Goal: Task Accomplishment & Management: Use online tool/utility

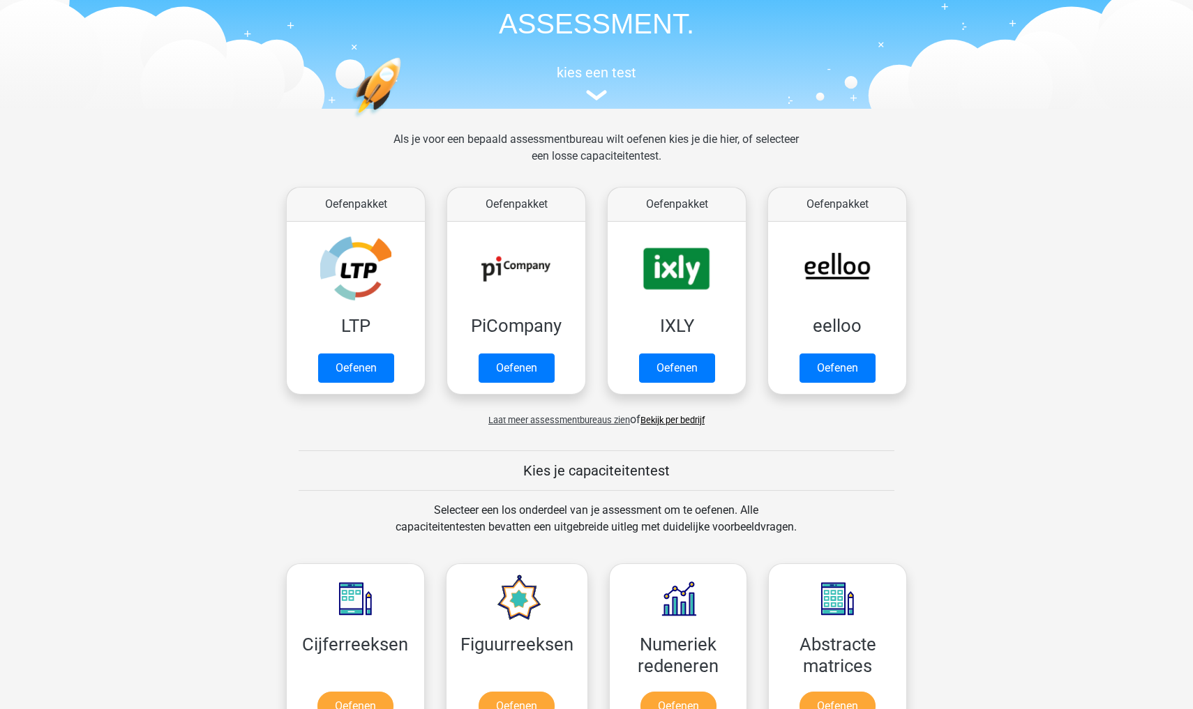
scroll to position [88, 0]
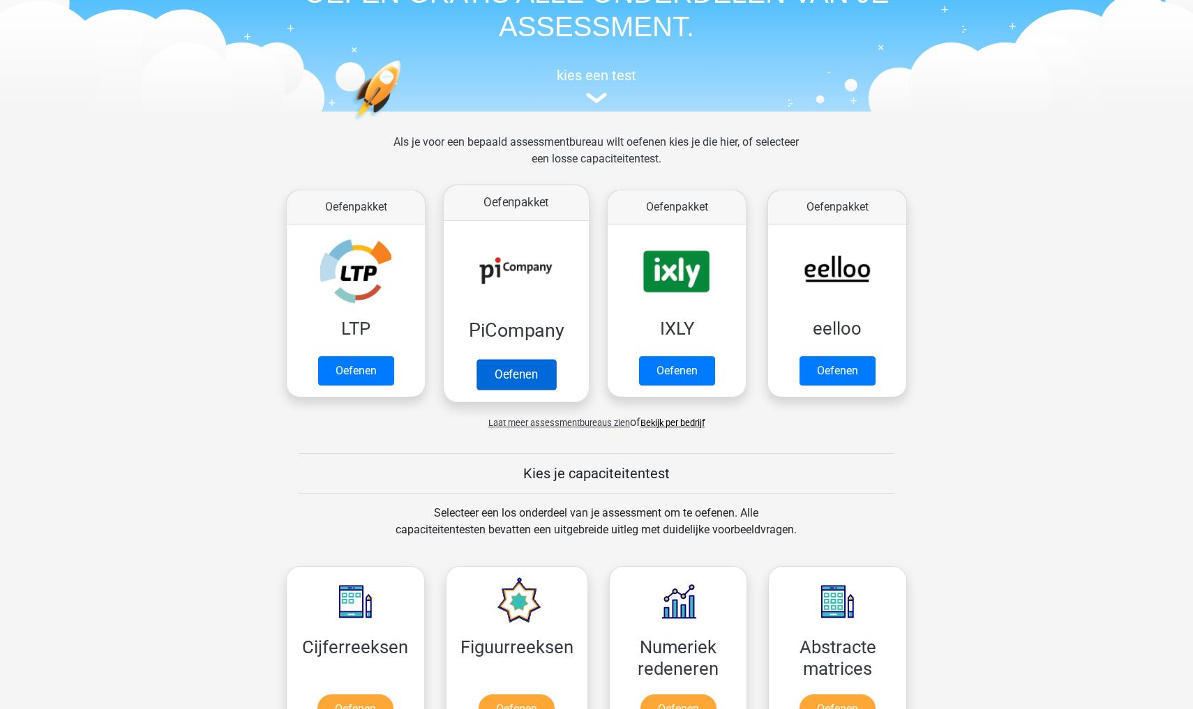
click at [496, 370] on link "Oefenen" at bounding box center [516, 374] width 80 height 31
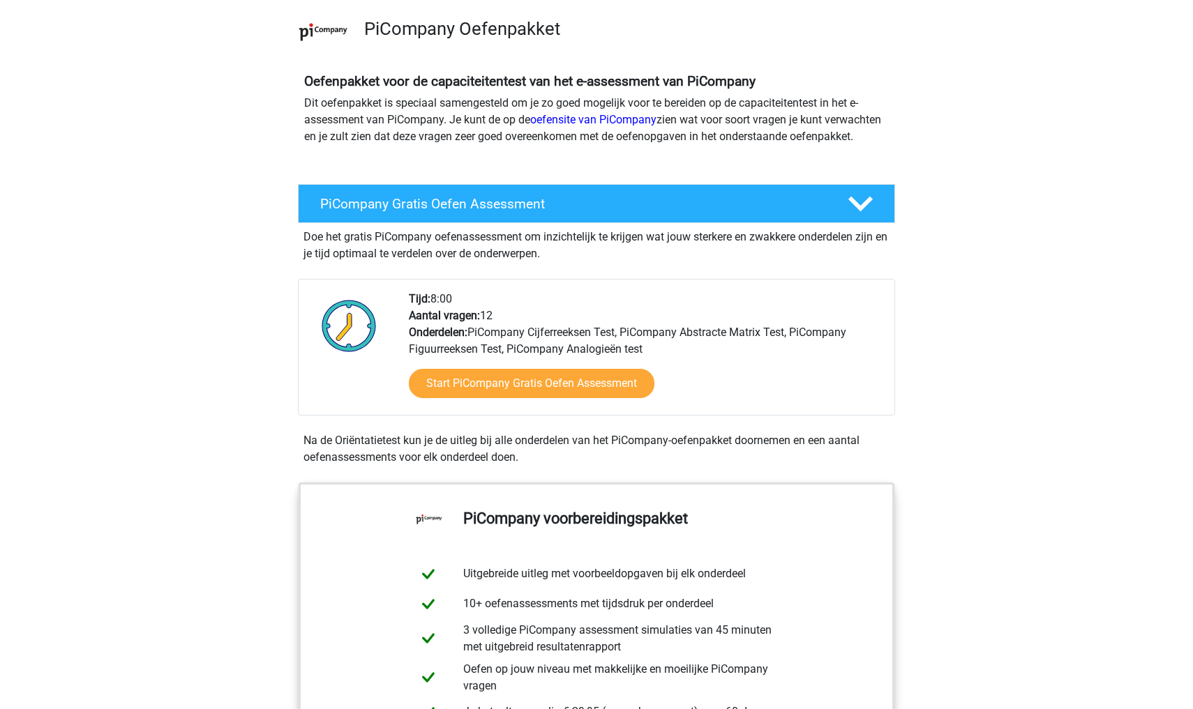
scroll to position [105, 0]
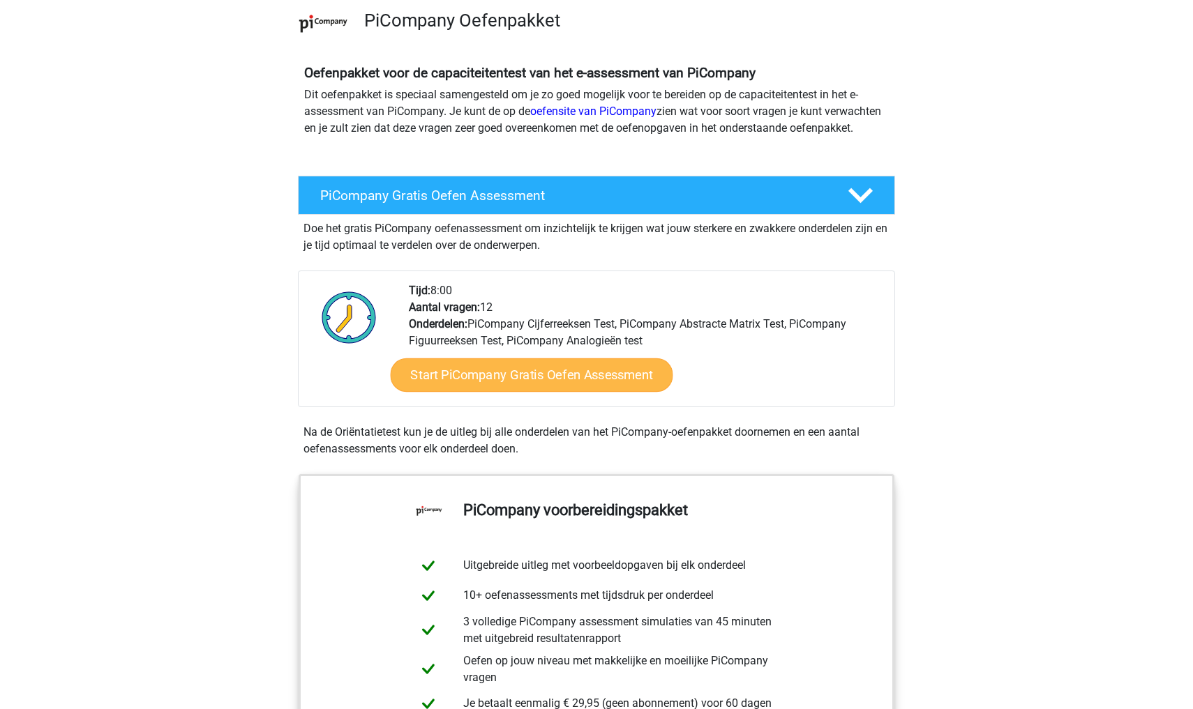
click at [531, 392] on link "Start PiCompany Gratis Oefen Assessment" at bounding box center [532, 374] width 282 height 33
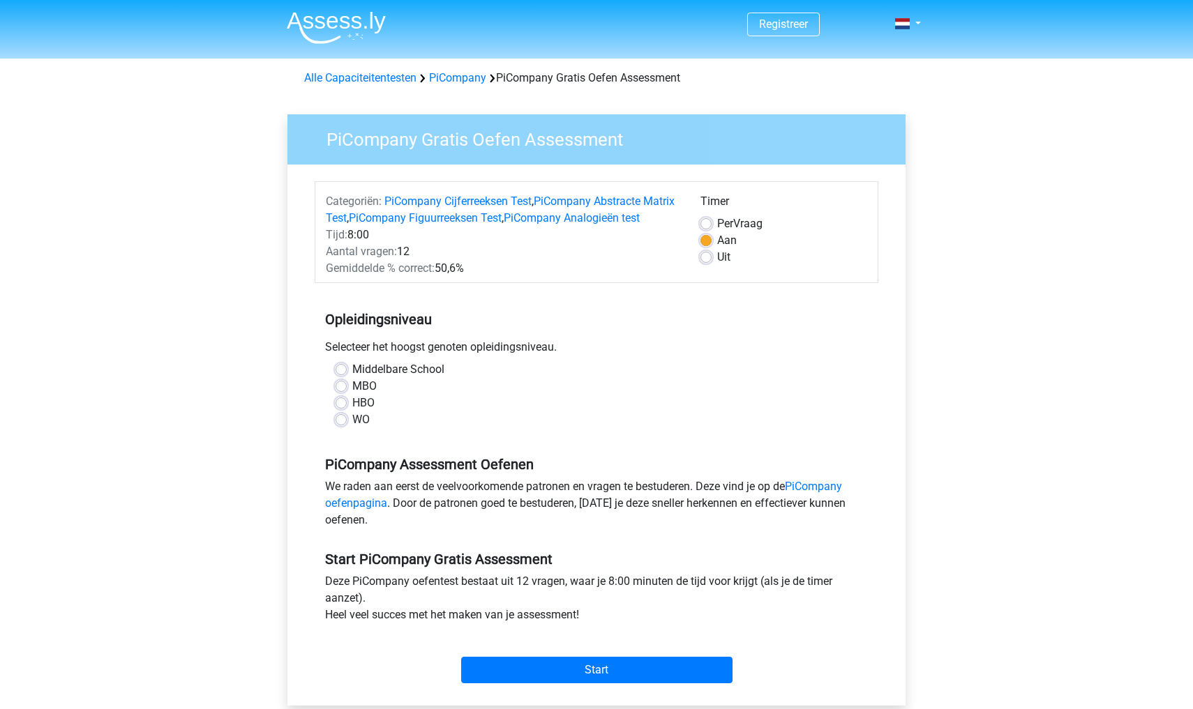
click at [352, 395] on label "MBO" at bounding box center [364, 386] width 24 height 17
click at [345, 392] on input "MBO" at bounding box center [340, 385] width 11 height 14
radio input "true"
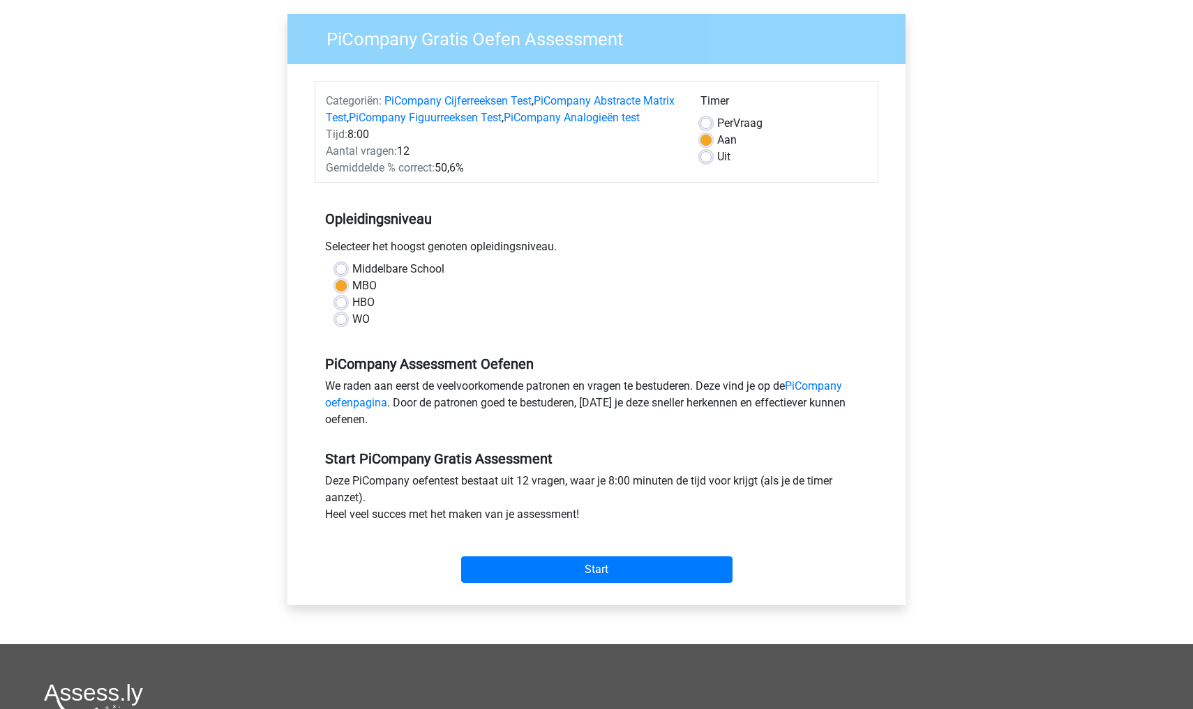
scroll to position [103, 0]
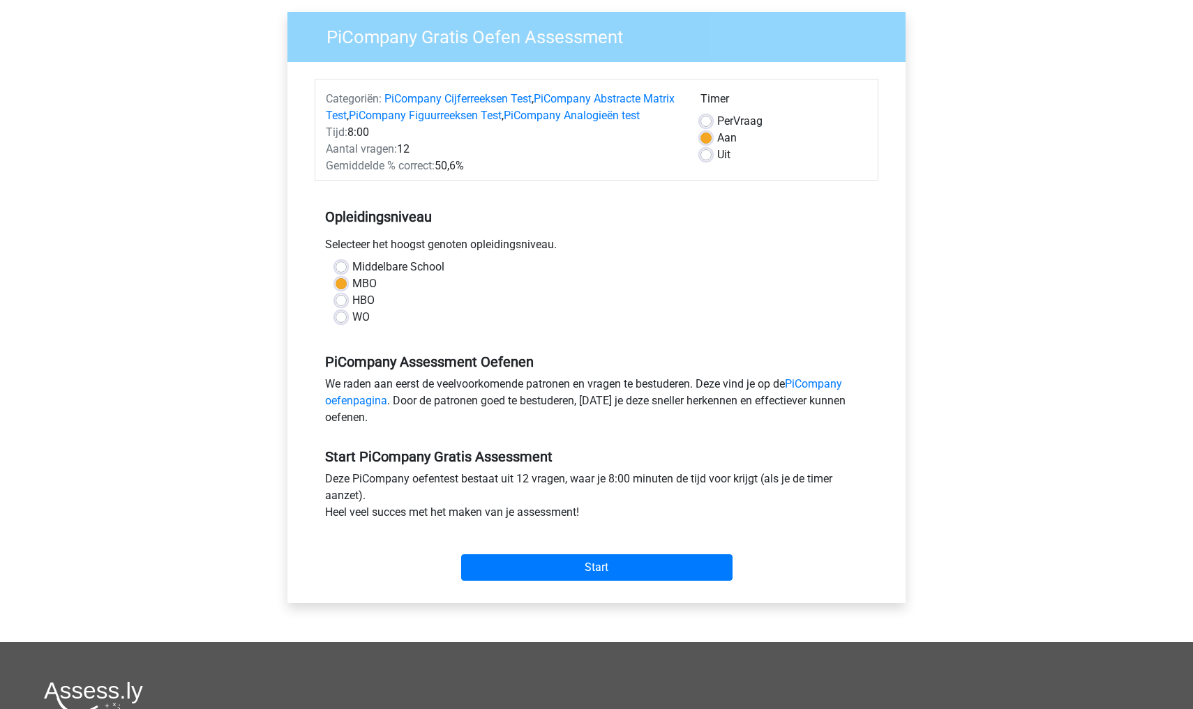
click at [717, 158] on label "Uit" at bounding box center [723, 154] width 13 height 17
click at [707, 158] on input "Uit" at bounding box center [705, 153] width 11 height 14
radio input "true"
click at [590, 575] on input "Start" at bounding box center [596, 567] width 271 height 27
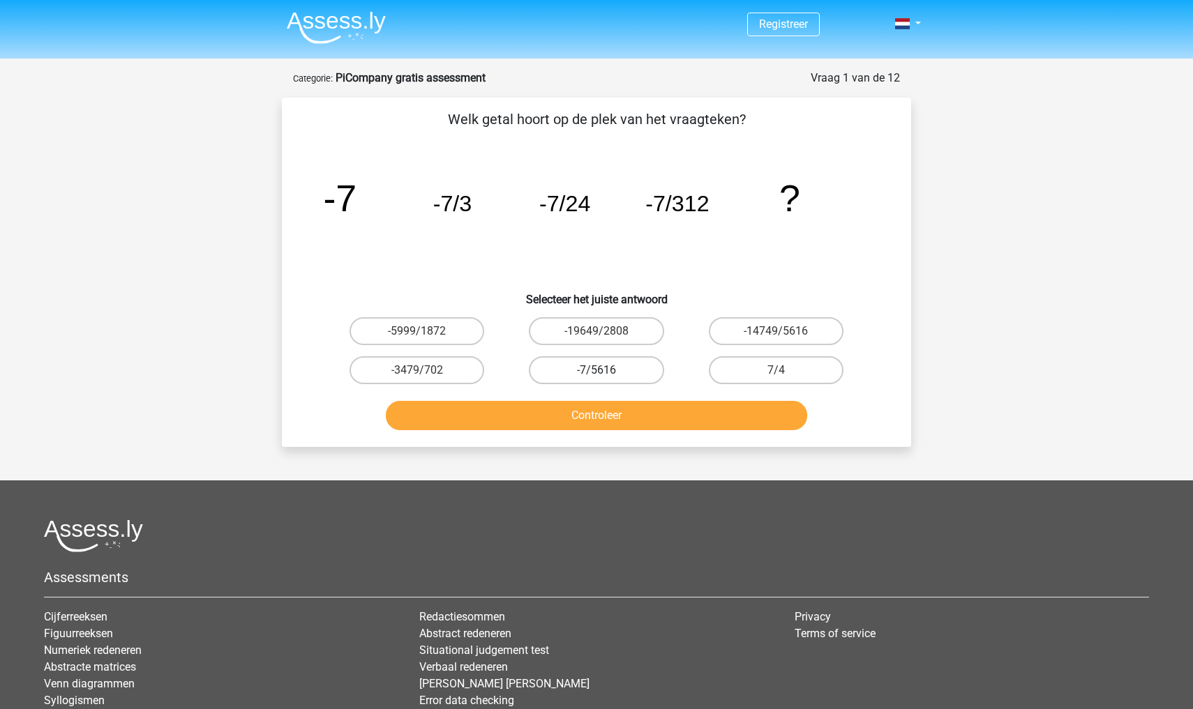
click at [634, 374] on label "-7/5616" at bounding box center [596, 370] width 135 height 28
click at [605, 374] on input "-7/5616" at bounding box center [600, 374] width 9 height 9
radio input "true"
click at [619, 421] on button "Controleer" at bounding box center [597, 415] width 422 height 29
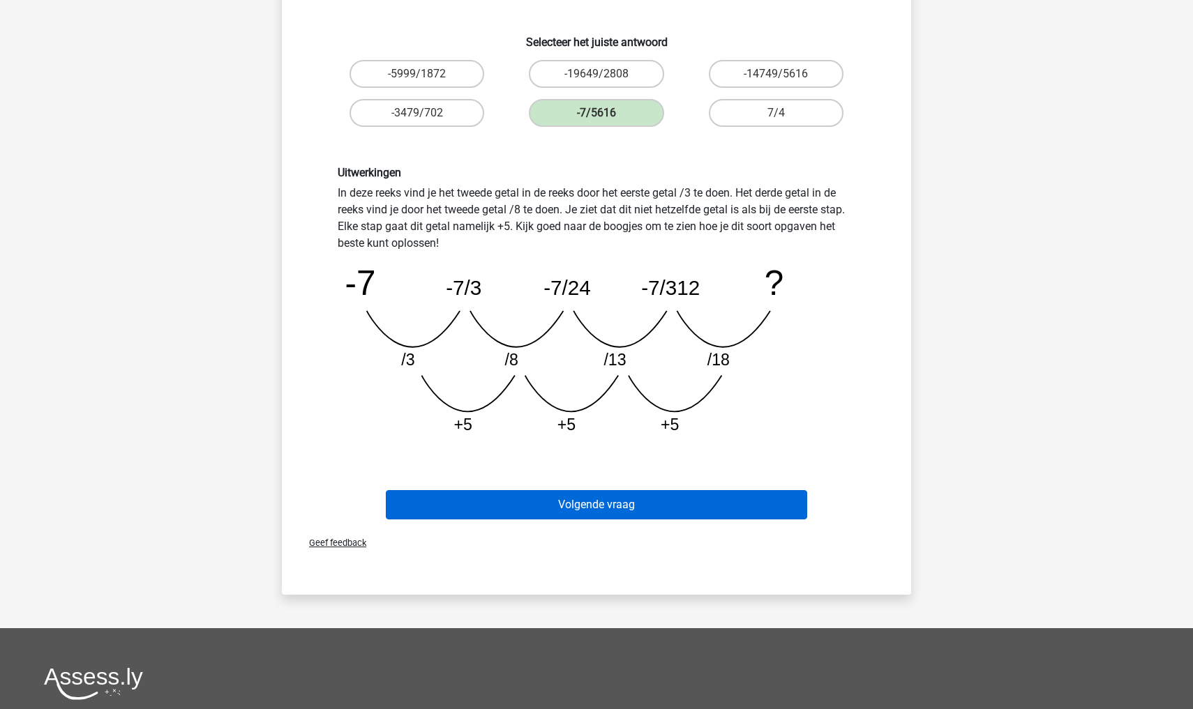
click at [609, 509] on button "Volgende vraag" at bounding box center [597, 504] width 422 height 29
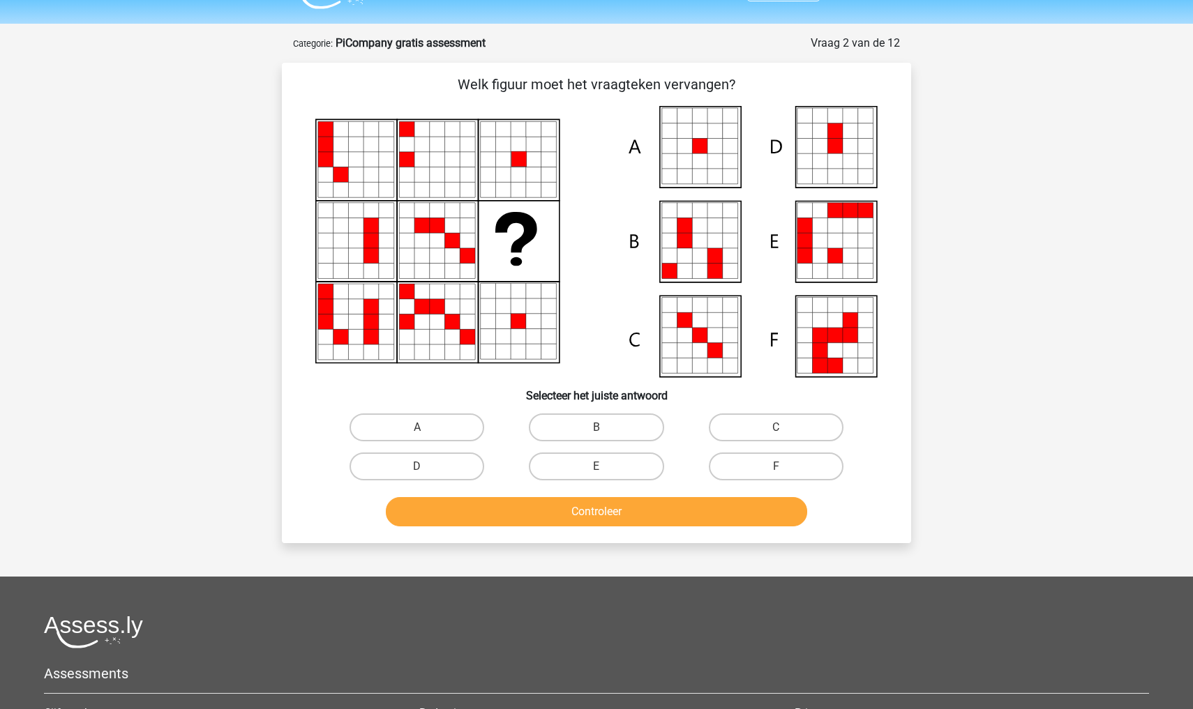
scroll to position [24, 0]
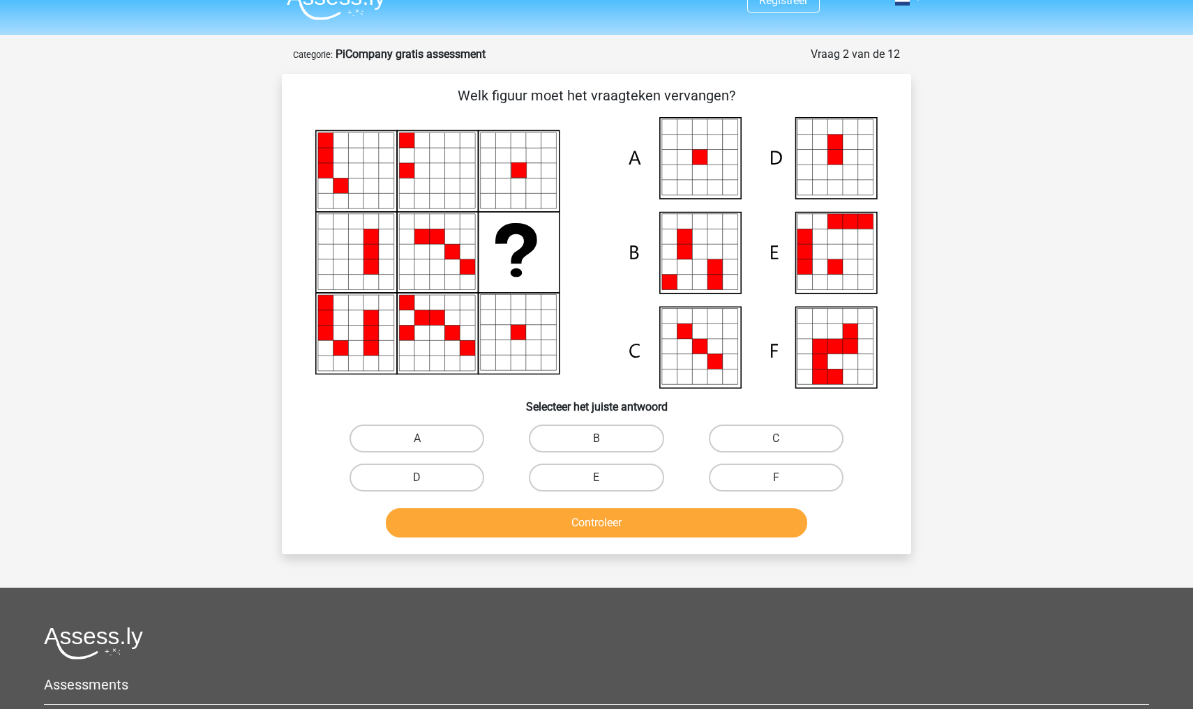
click at [697, 260] on icon at bounding box center [699, 266] width 15 height 15
click at [613, 439] on label "B" at bounding box center [596, 439] width 135 height 28
click at [605, 439] on input "B" at bounding box center [600, 443] width 9 height 9
radio input "true"
click at [460, 446] on label "A" at bounding box center [416, 439] width 135 height 28
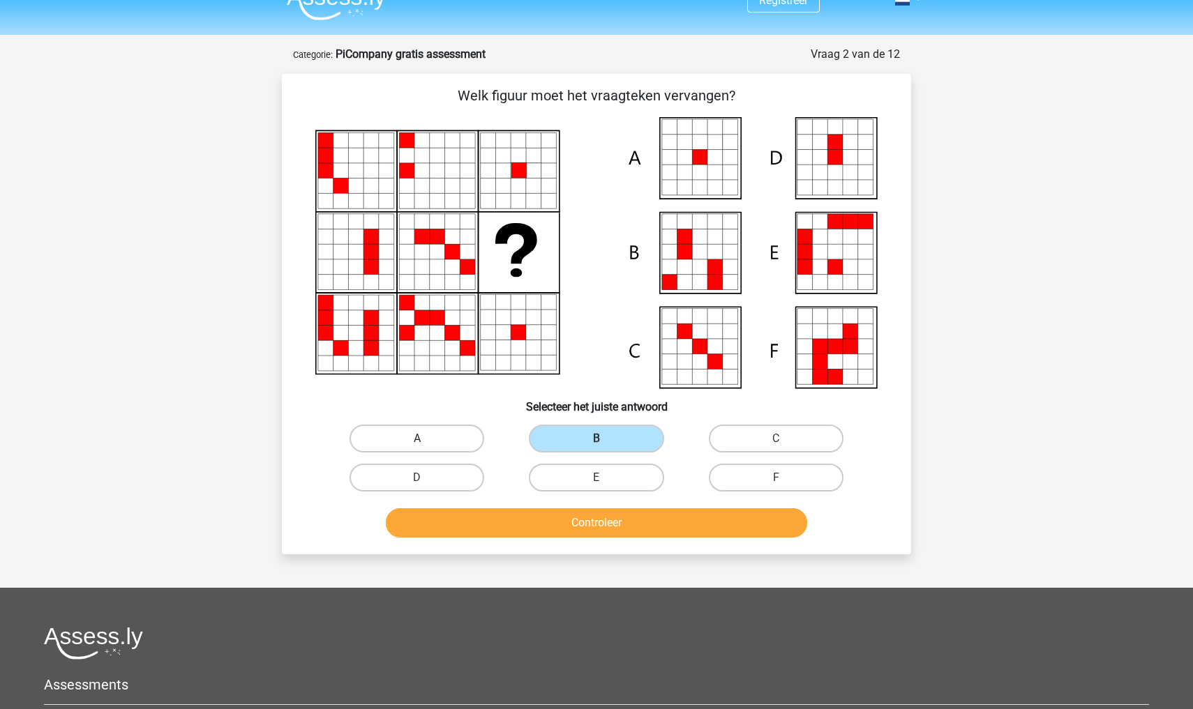
click at [426, 446] on input "A" at bounding box center [421, 443] width 9 height 9
radio input "true"
click at [536, 524] on button "Controleer" at bounding box center [597, 522] width 422 height 29
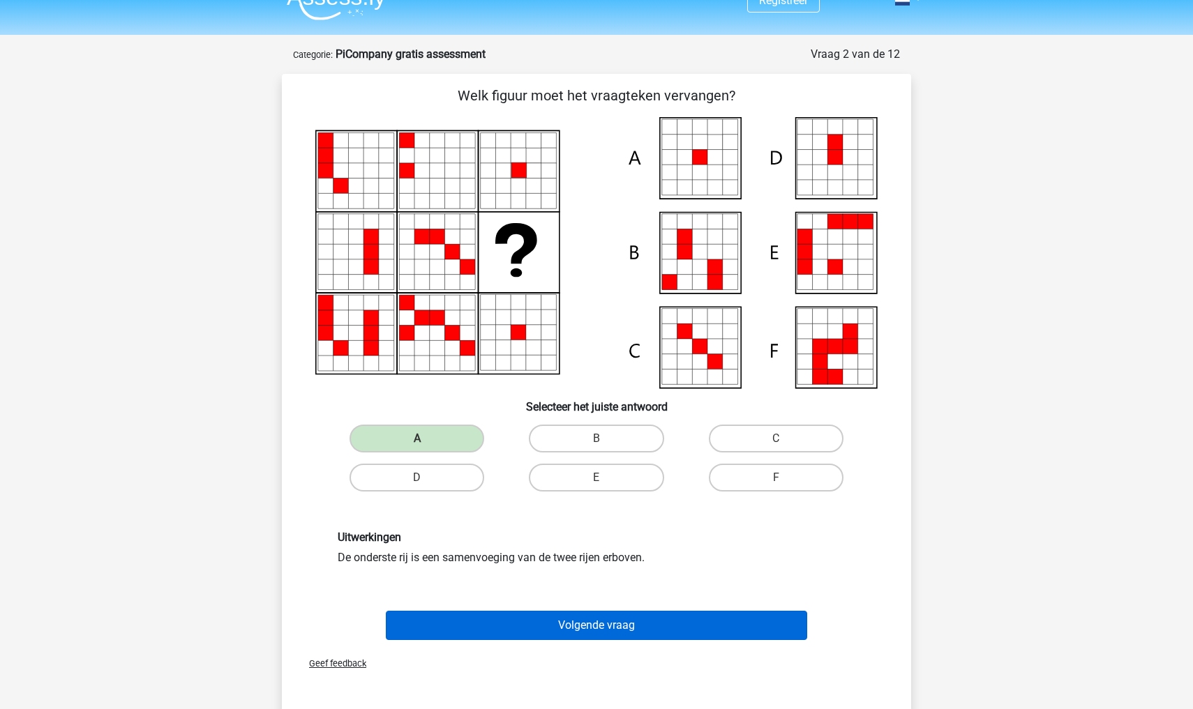
click at [569, 623] on button "Volgende vraag" at bounding box center [597, 625] width 422 height 29
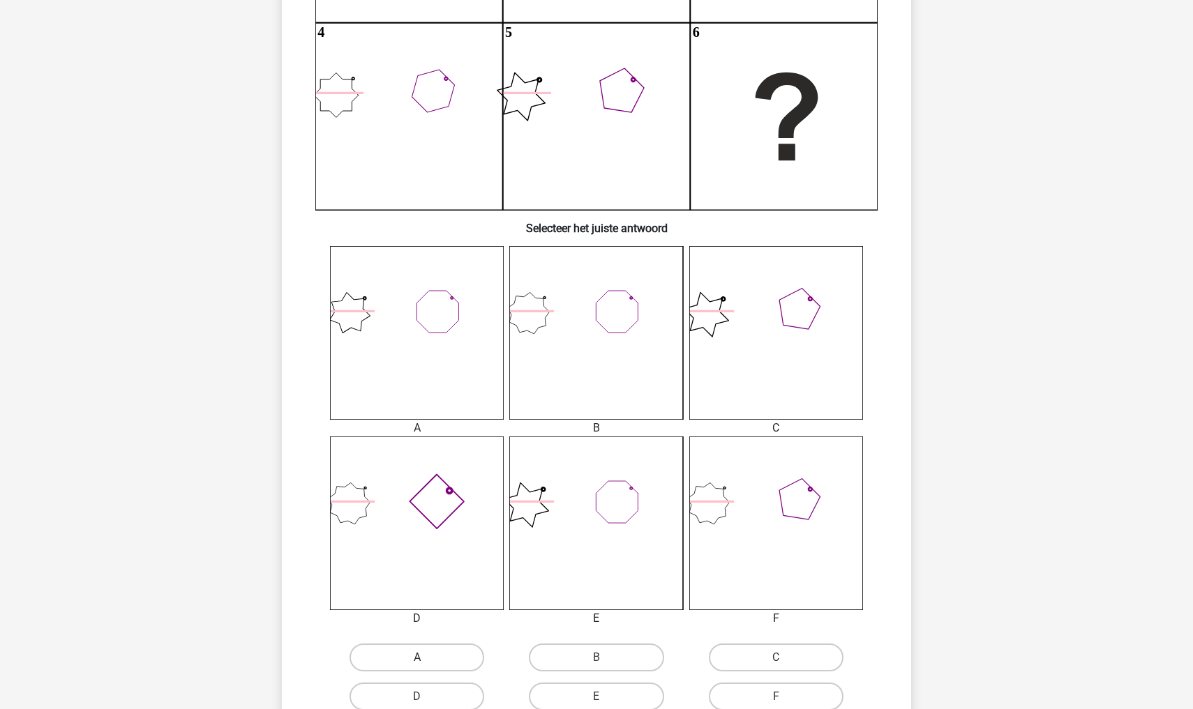
scroll to position [354, 0]
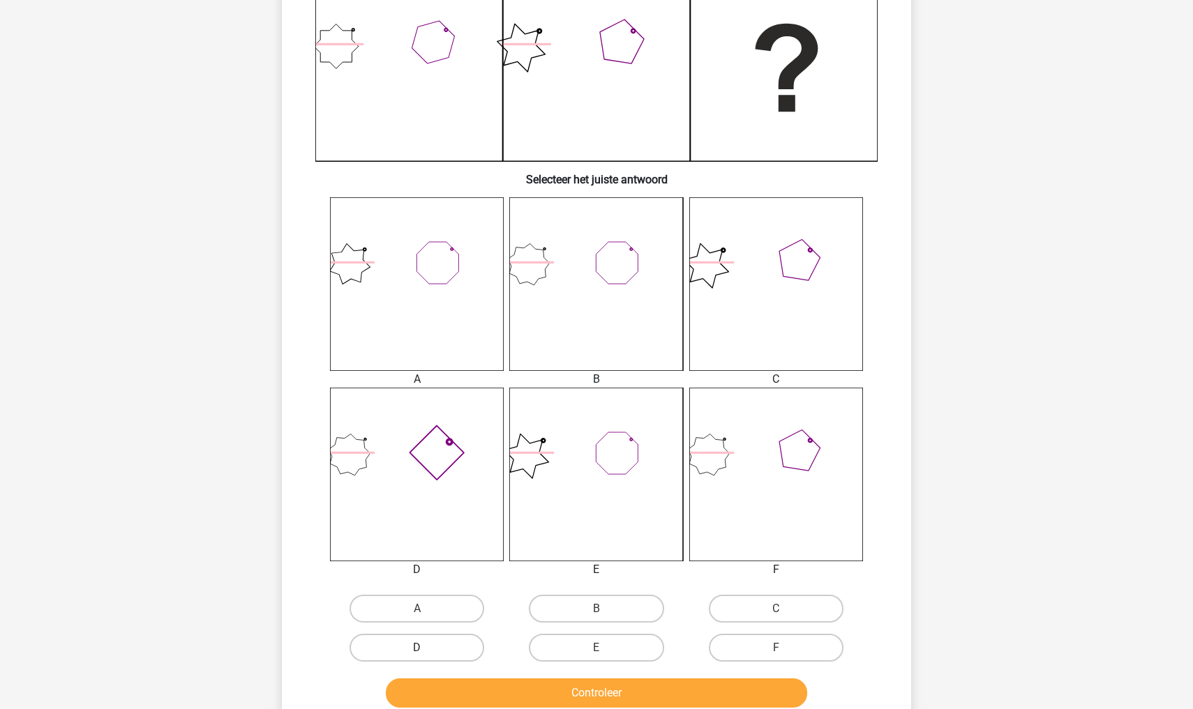
click at [446, 649] on label "D" at bounding box center [416, 648] width 135 height 28
click at [426, 649] on input "D" at bounding box center [421, 652] width 9 height 9
radio input "true"
click at [487, 699] on button "Controleer" at bounding box center [597, 693] width 422 height 29
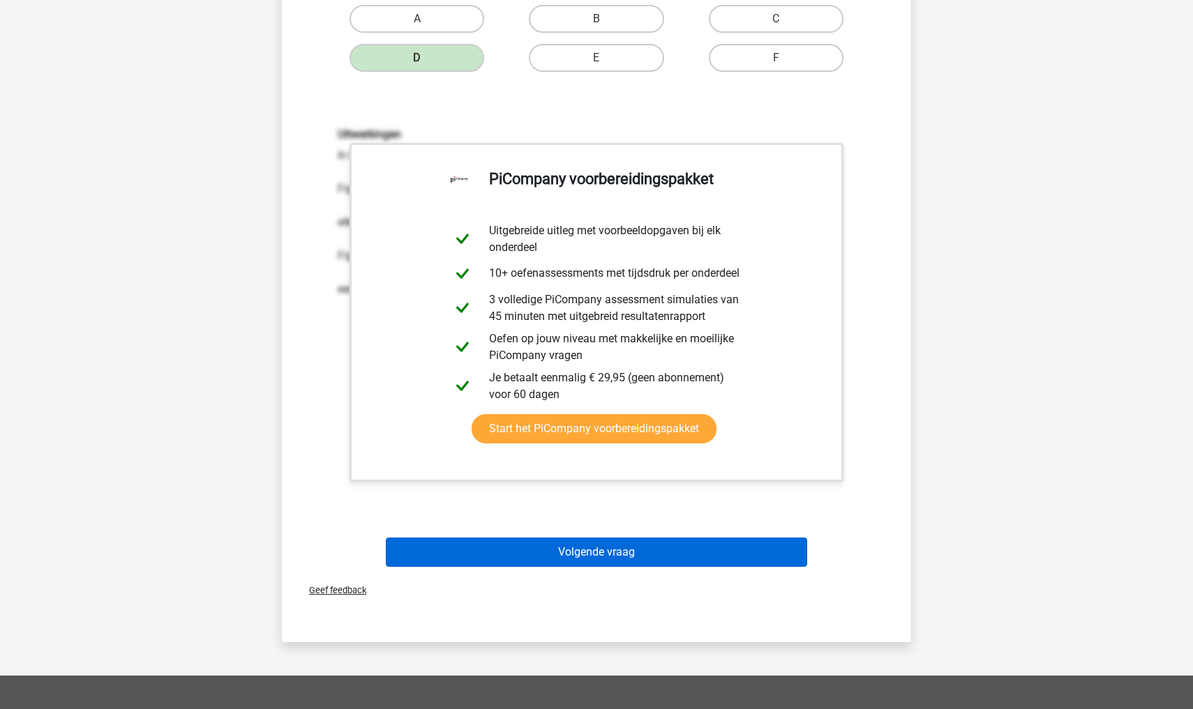
scroll to position [946, 0]
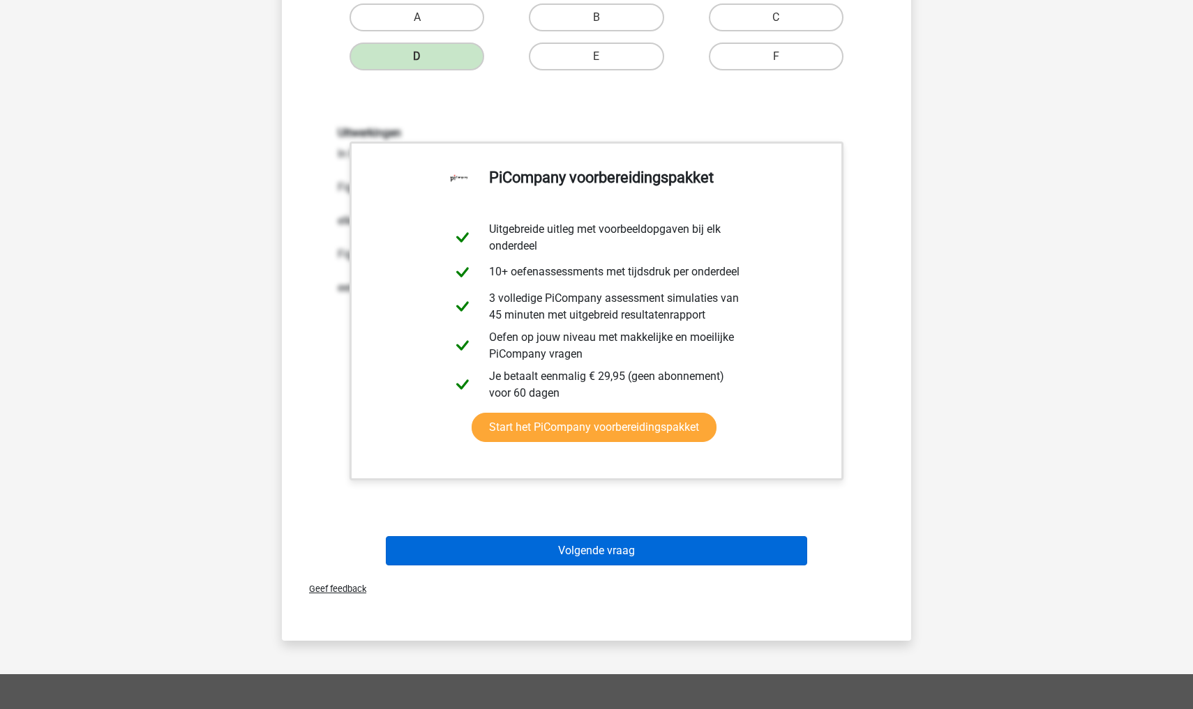
click at [581, 554] on button "Volgende vraag" at bounding box center [597, 550] width 422 height 29
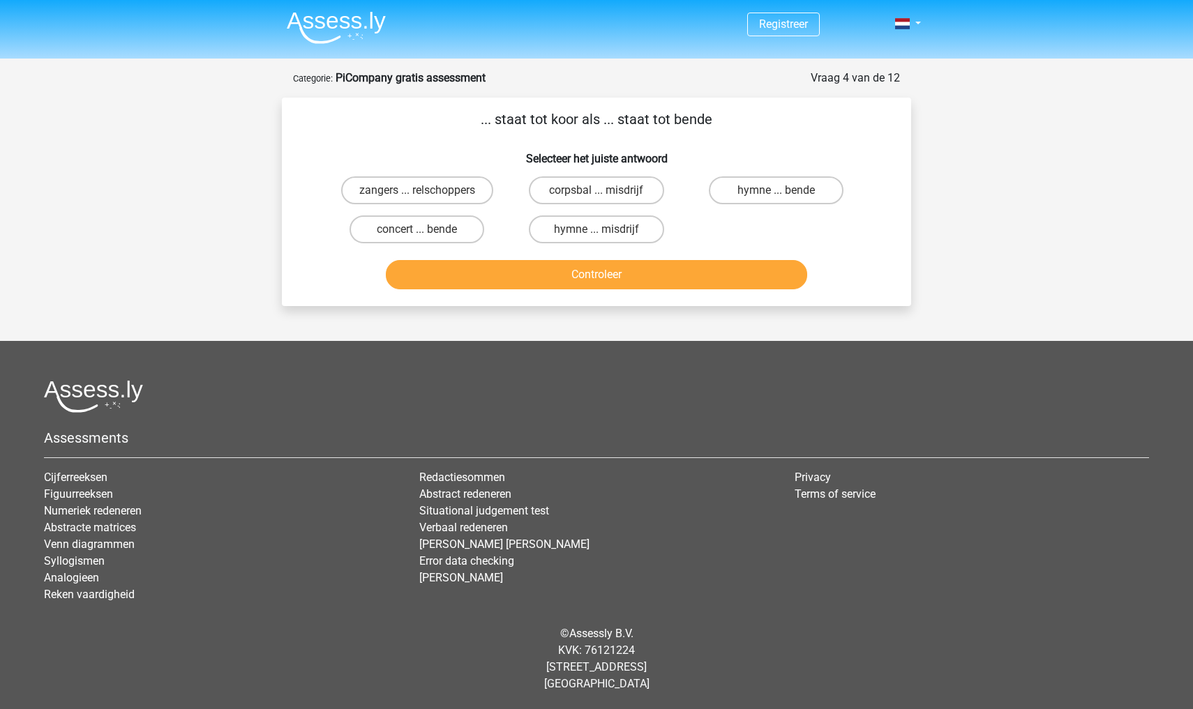
scroll to position [0, 0]
click at [790, 192] on label "hymne ... bende" at bounding box center [776, 190] width 135 height 28
click at [785, 192] on input "hymne ... bende" at bounding box center [780, 194] width 9 height 9
radio input "true"
click at [587, 278] on button "Controleer" at bounding box center [597, 274] width 422 height 29
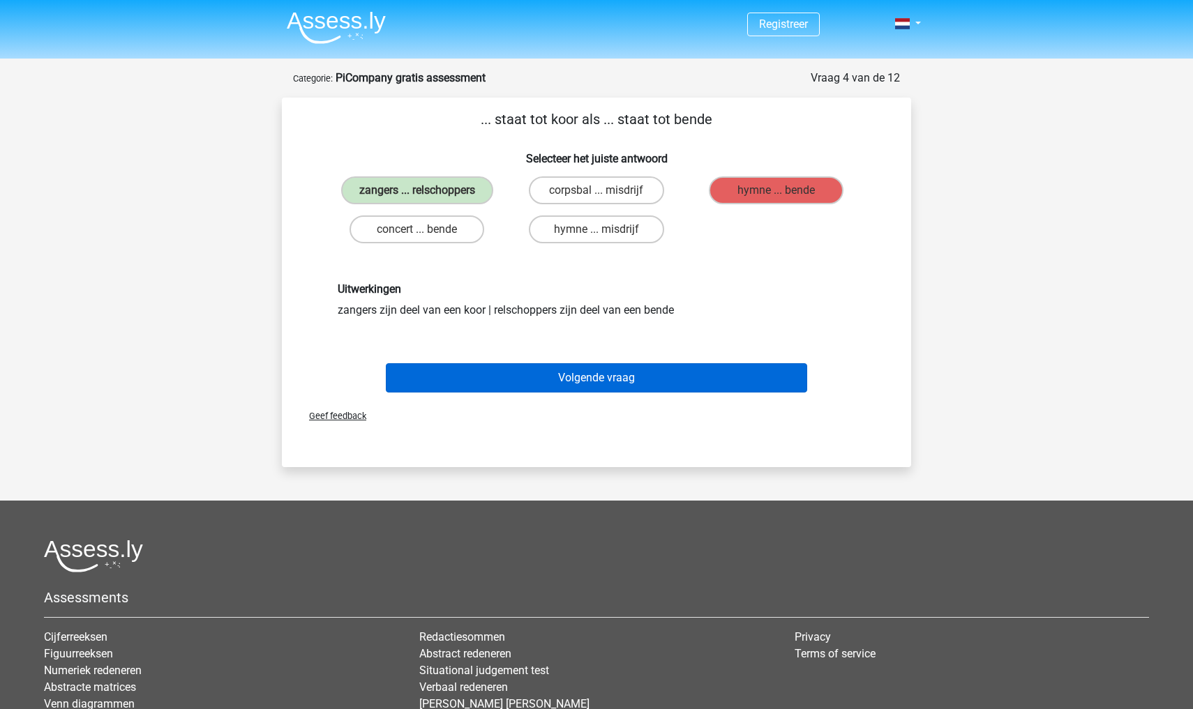
click at [535, 384] on button "Volgende vraag" at bounding box center [597, 377] width 422 height 29
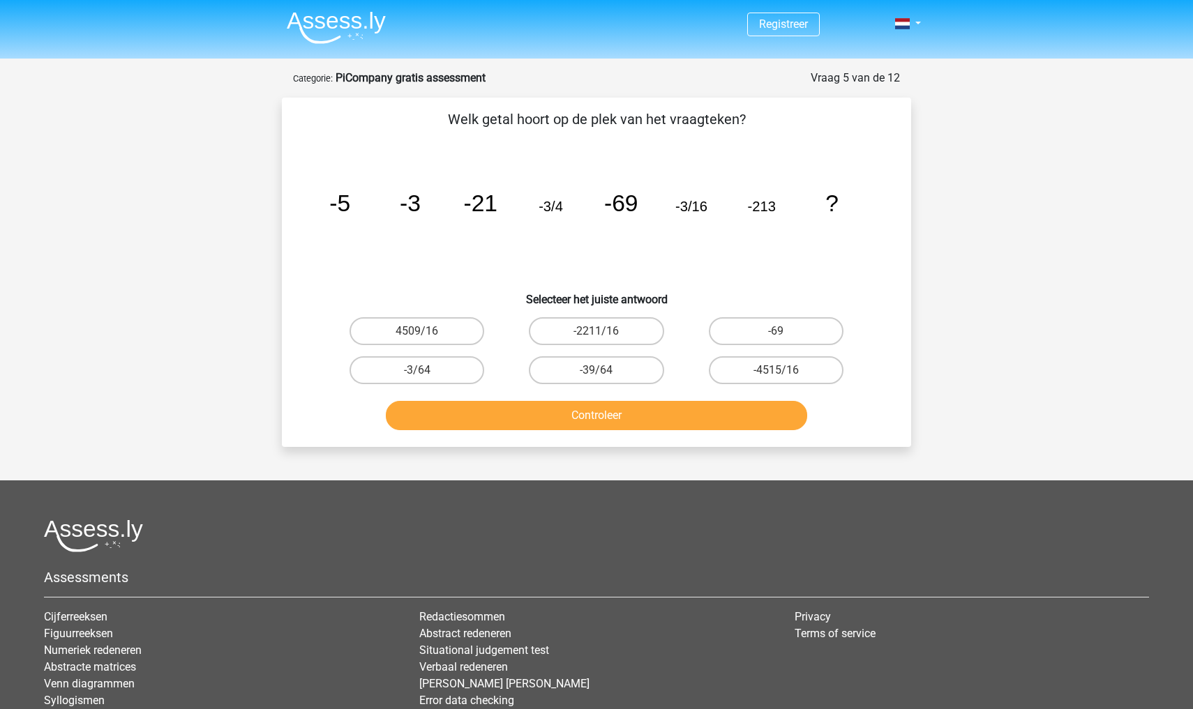
scroll to position [70, 0]
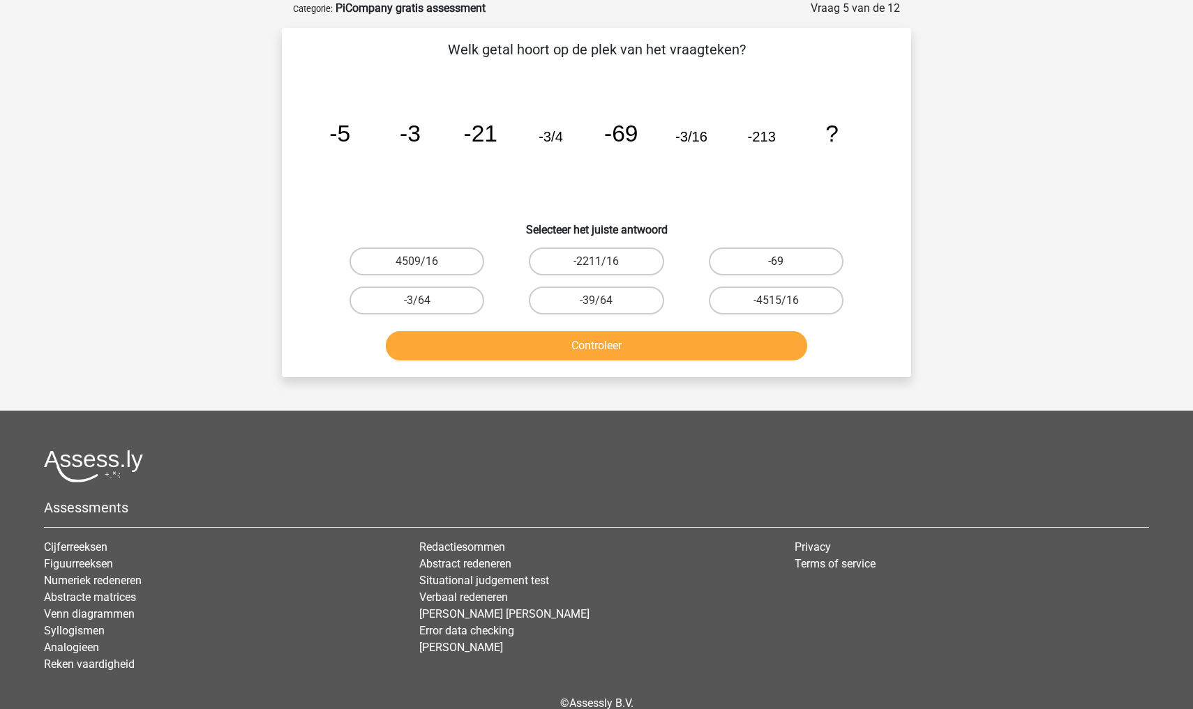
click at [753, 262] on label "-69" at bounding box center [776, 262] width 135 height 28
click at [776, 262] on input "-69" at bounding box center [780, 266] width 9 height 9
radio input "true"
click at [697, 341] on button "Controleer" at bounding box center [597, 345] width 422 height 29
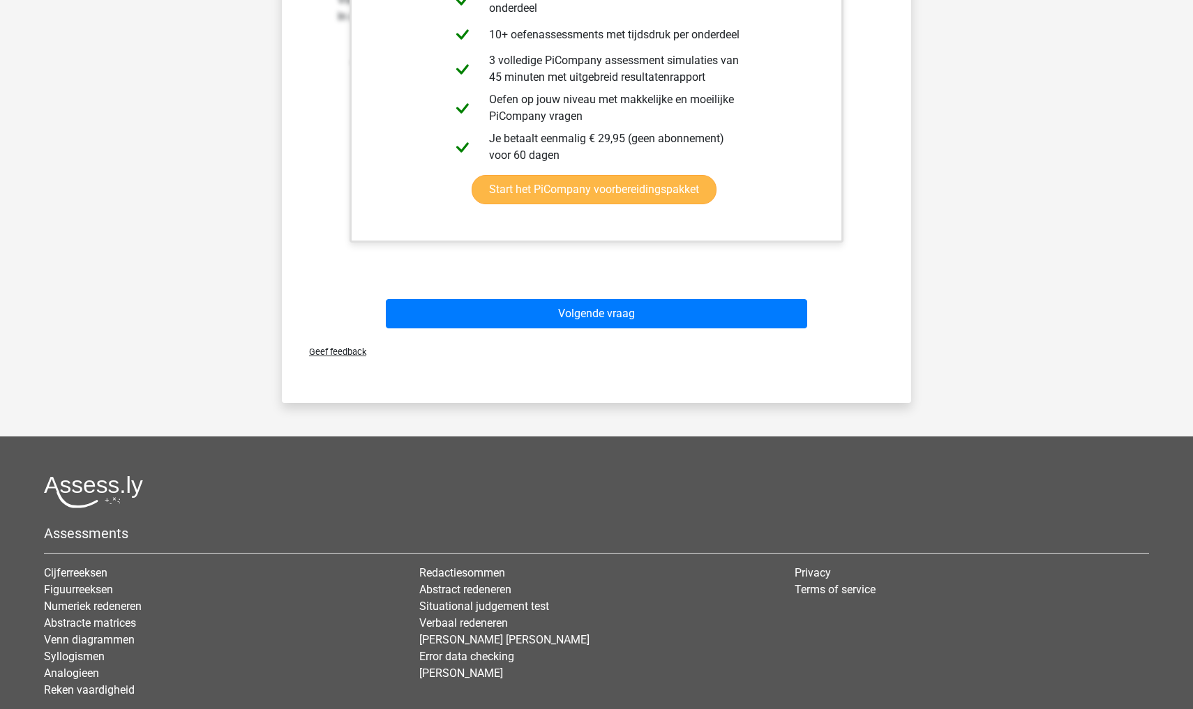
scroll to position [596, 0]
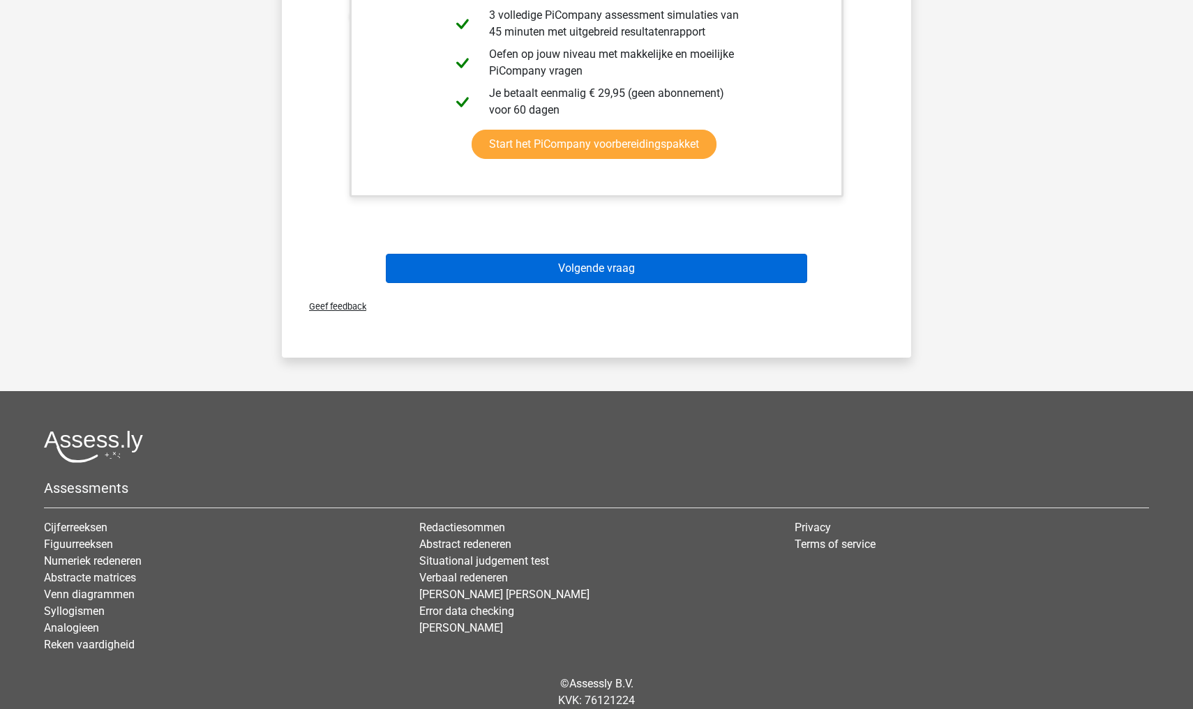
click at [637, 265] on button "Volgende vraag" at bounding box center [597, 268] width 422 height 29
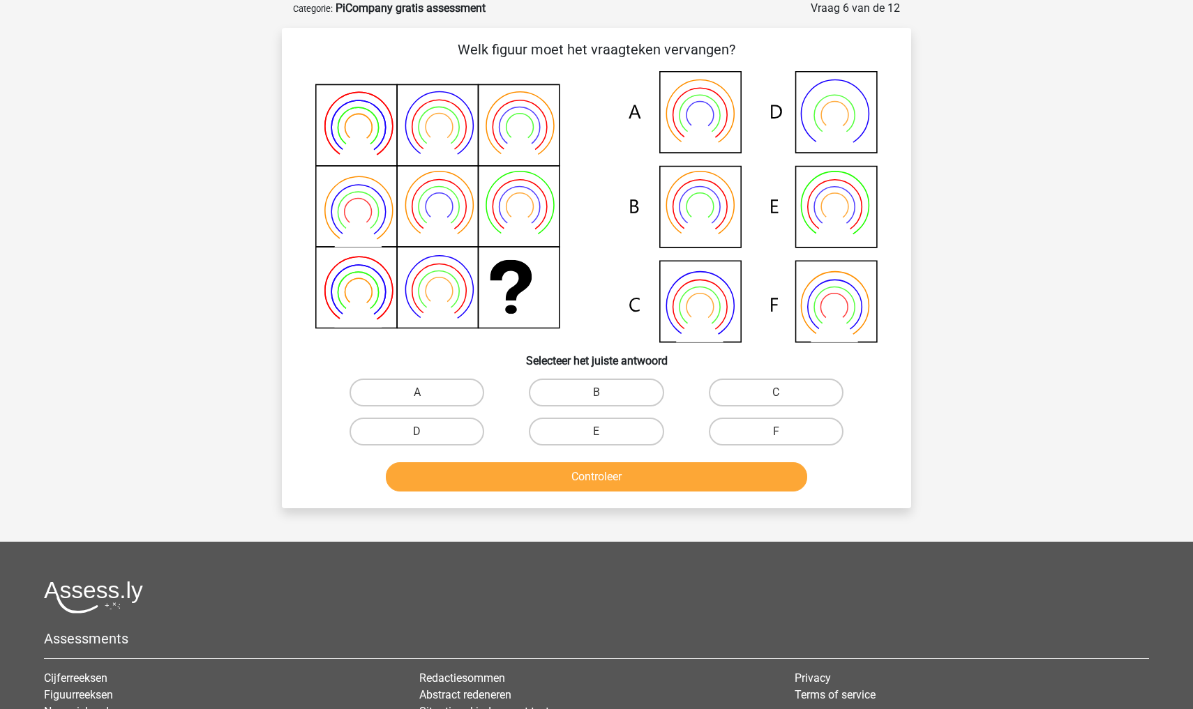
scroll to position [0, 0]
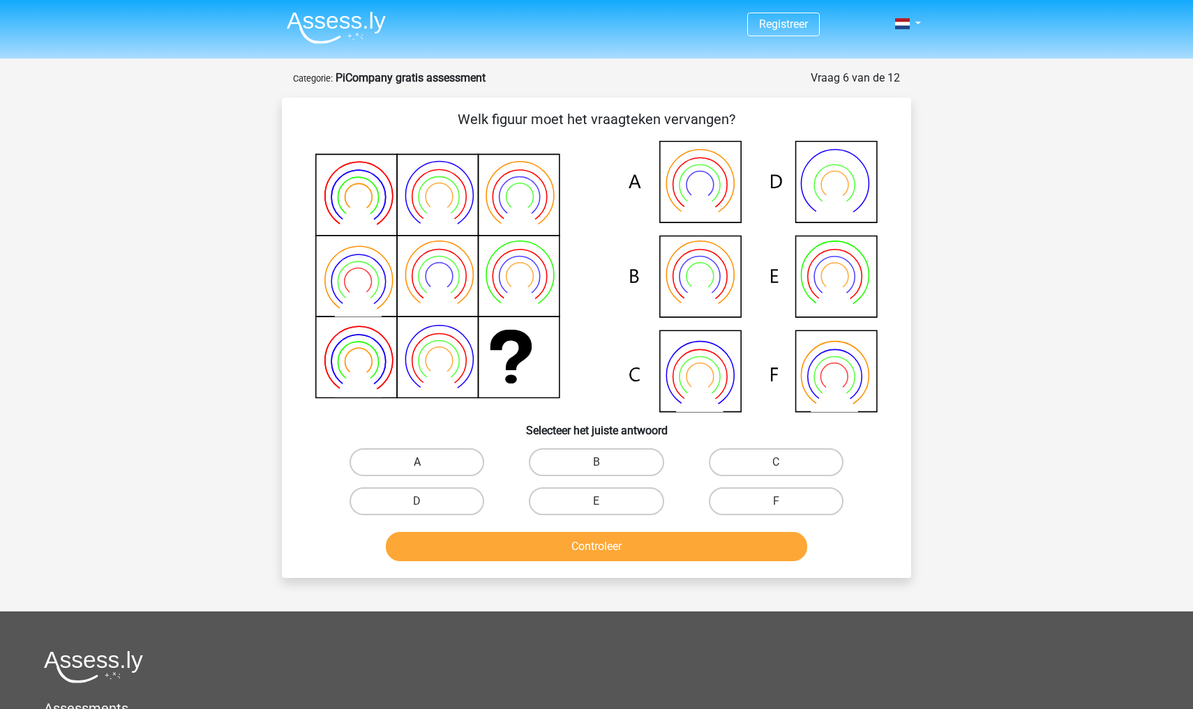
click at [423, 473] on label "A" at bounding box center [416, 462] width 135 height 28
click at [423, 471] on input "A" at bounding box center [421, 466] width 9 height 9
radio input "true"
click at [492, 547] on button "Controleer" at bounding box center [597, 546] width 422 height 29
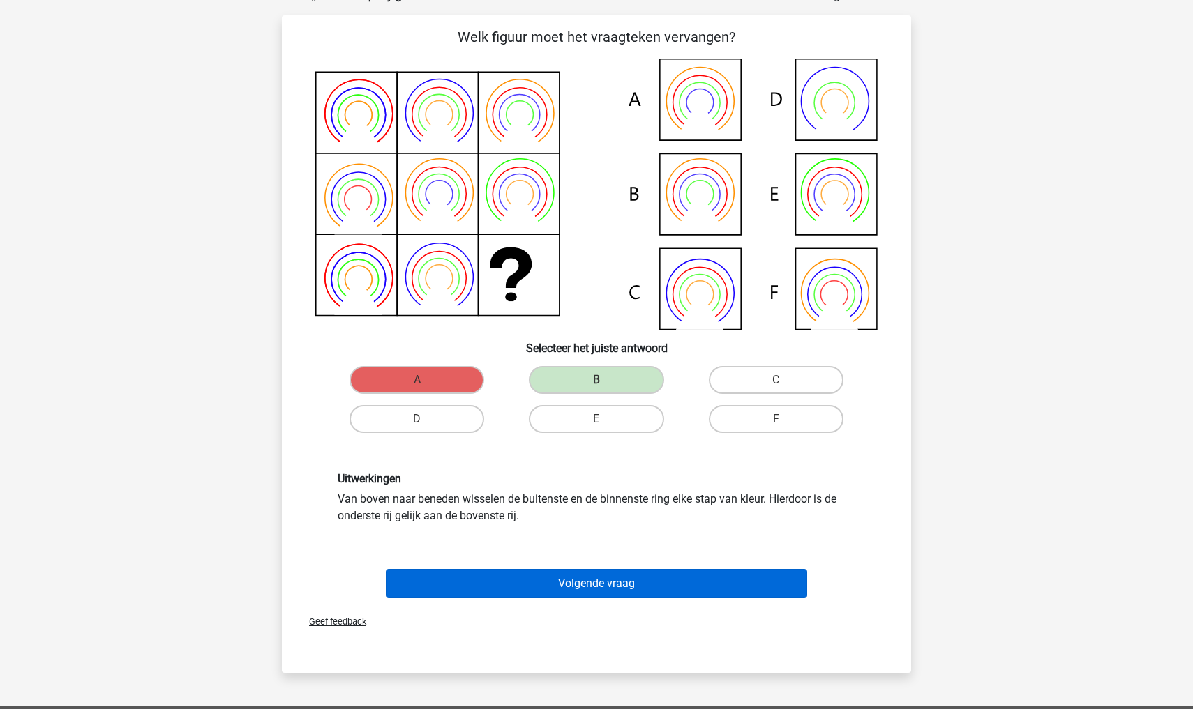
click at [555, 584] on button "Volgende vraag" at bounding box center [597, 583] width 422 height 29
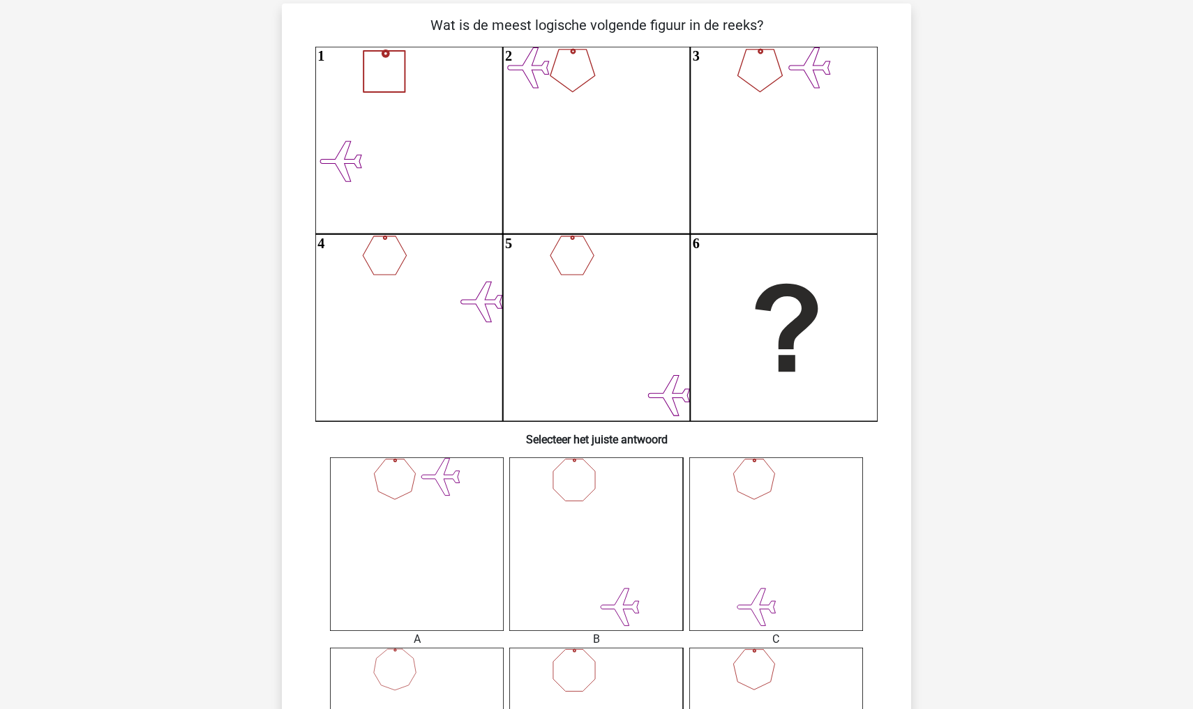
scroll to position [90, 0]
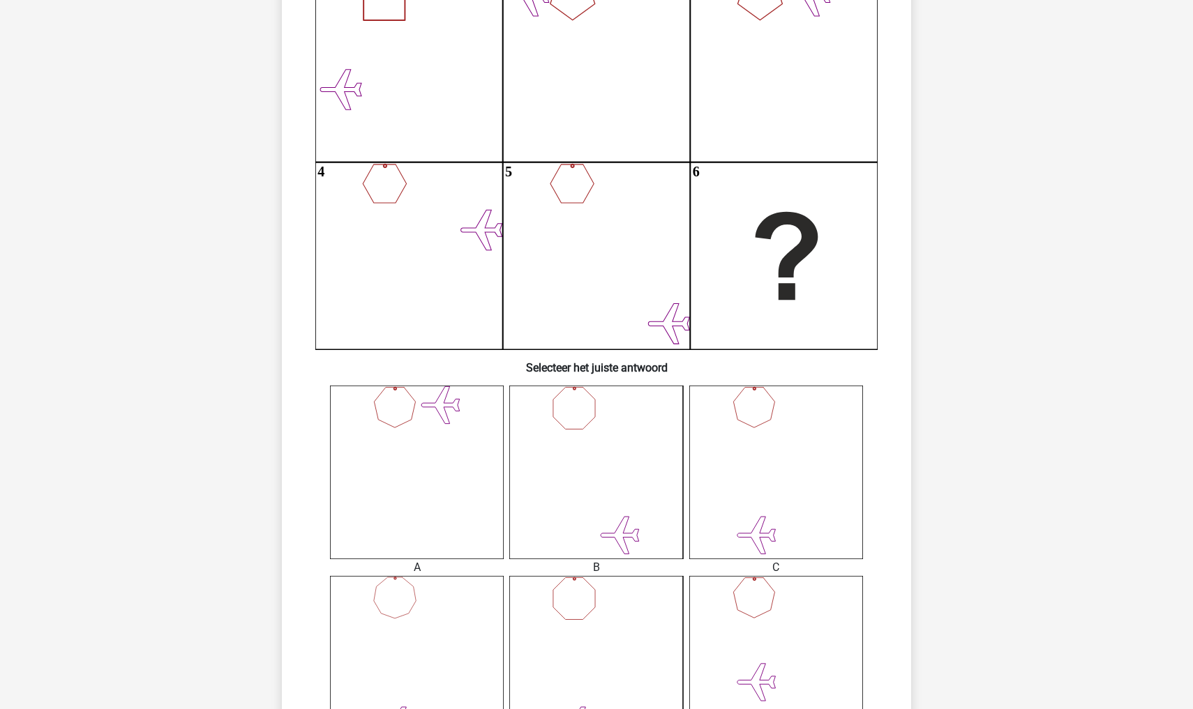
click at [434, 504] on icon at bounding box center [417, 473] width 174 height 174
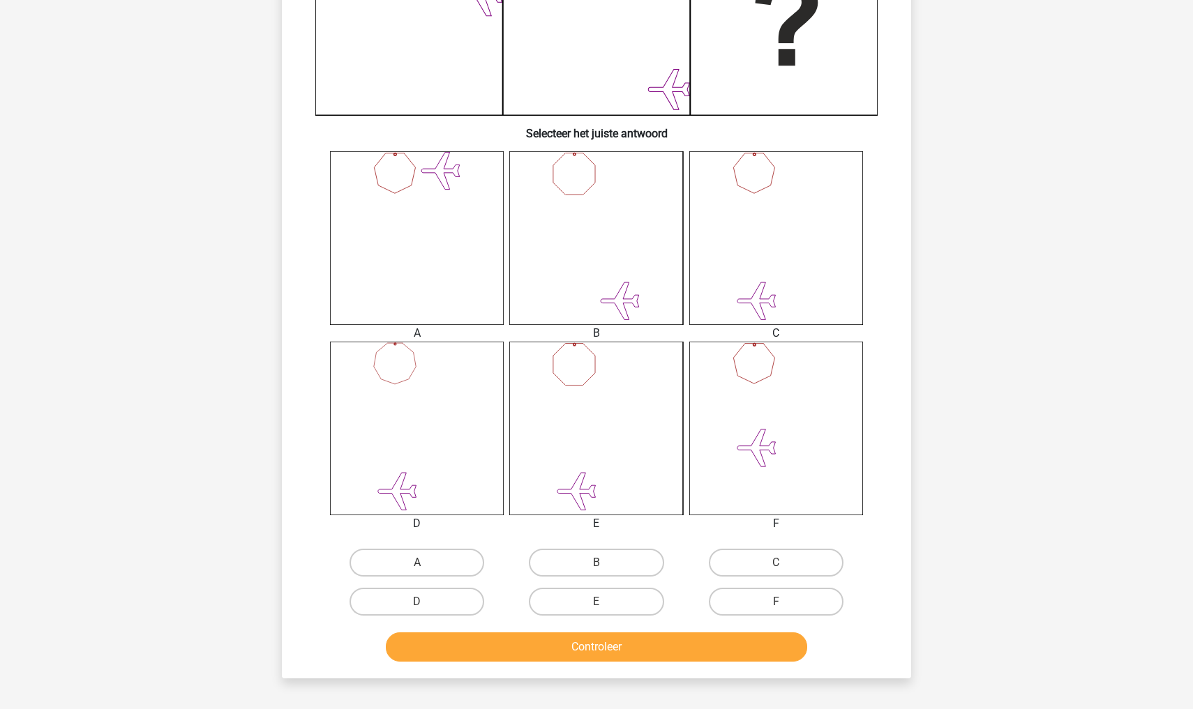
scroll to position [409, 0]
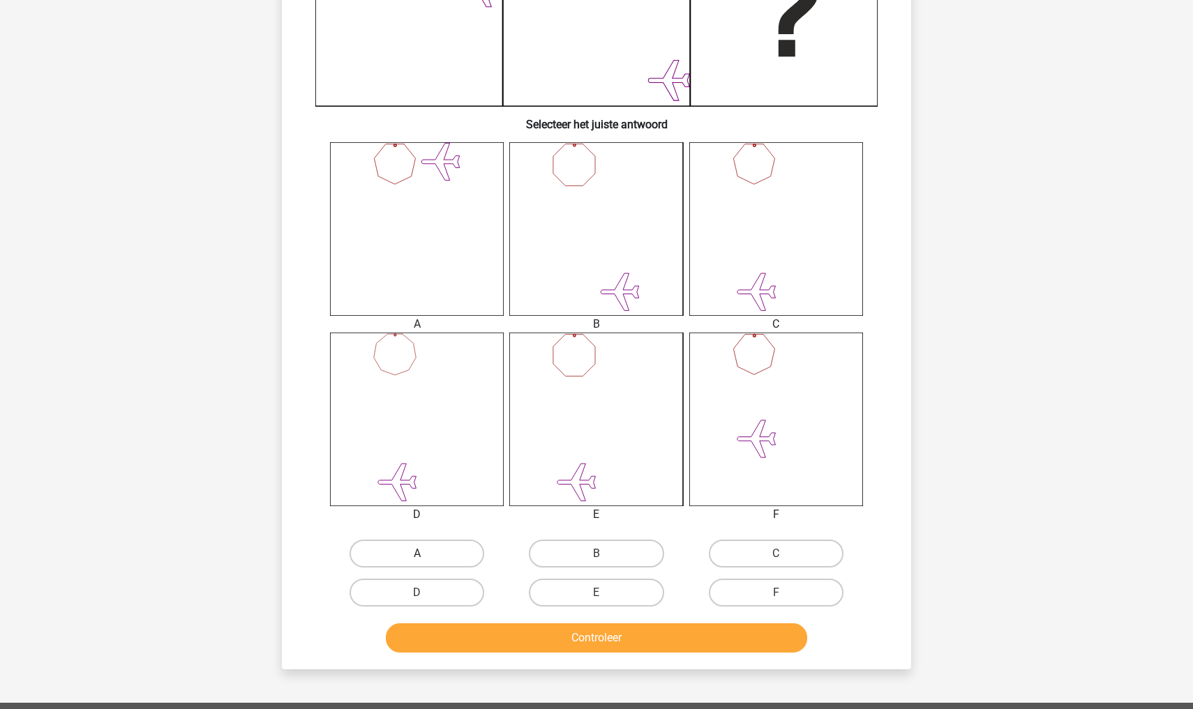
click at [420, 545] on label "A" at bounding box center [416, 554] width 135 height 28
click at [420, 554] on input "A" at bounding box center [421, 558] width 9 height 9
radio input "true"
click at [497, 642] on button "Controleer" at bounding box center [597, 638] width 422 height 29
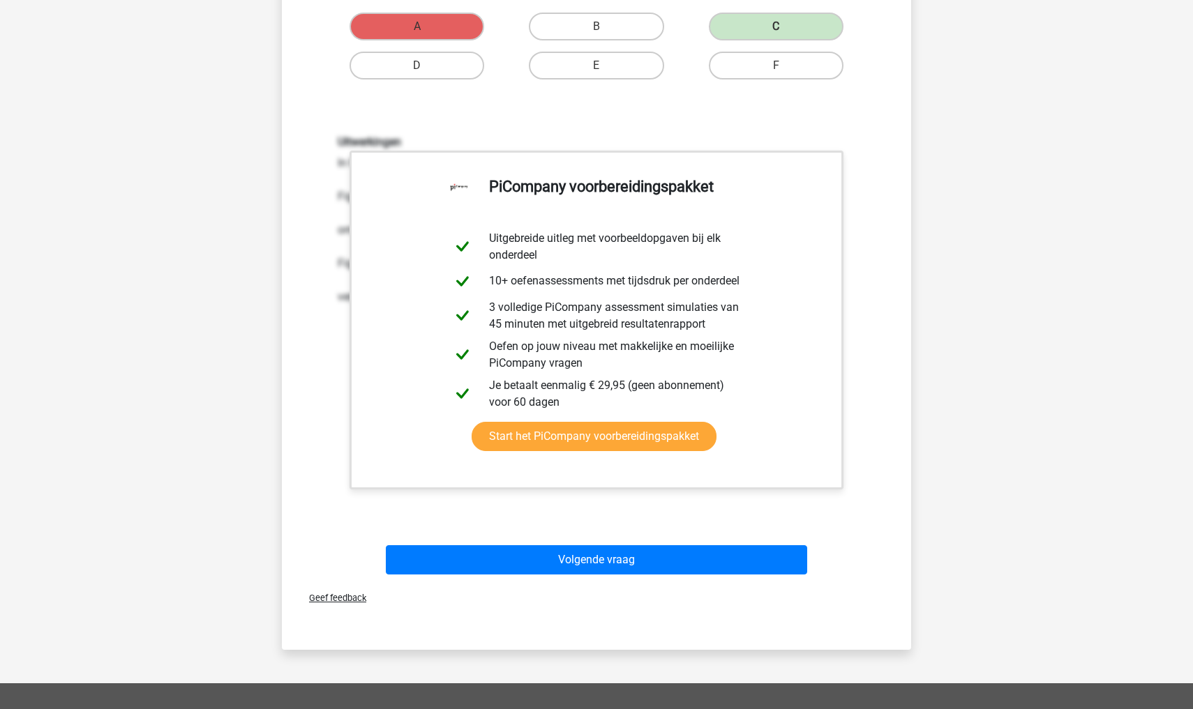
scroll to position [960, 0]
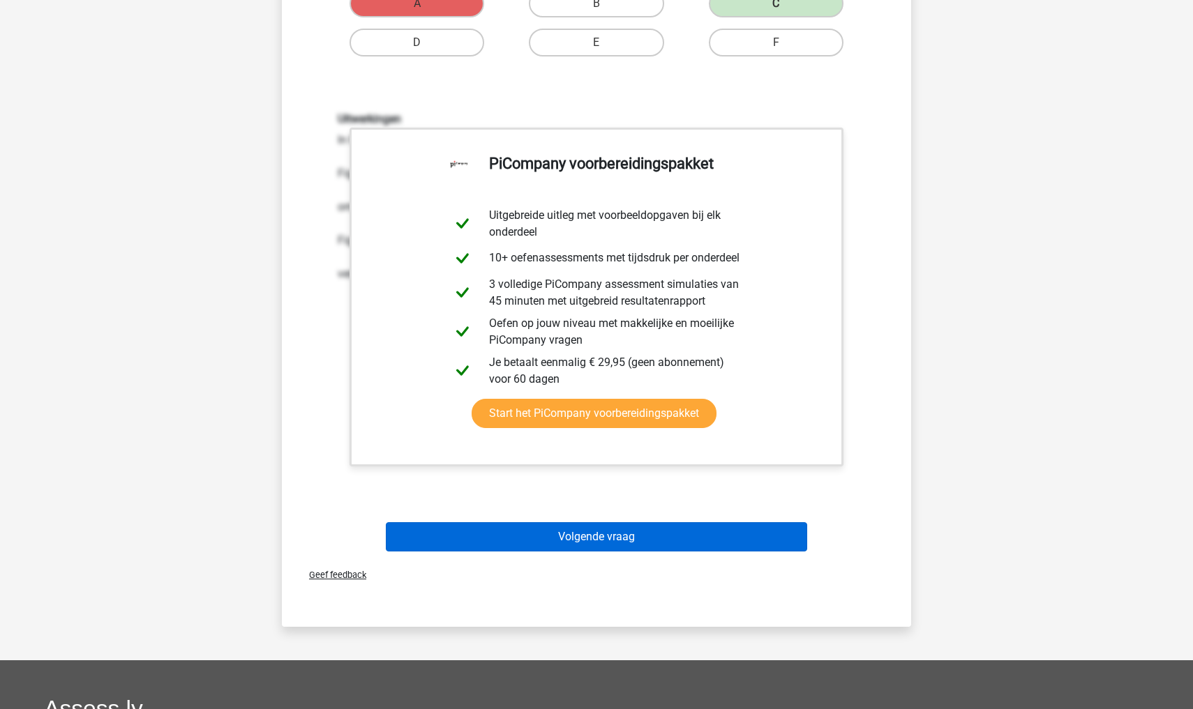
click at [577, 550] on button "Volgende vraag" at bounding box center [597, 536] width 422 height 29
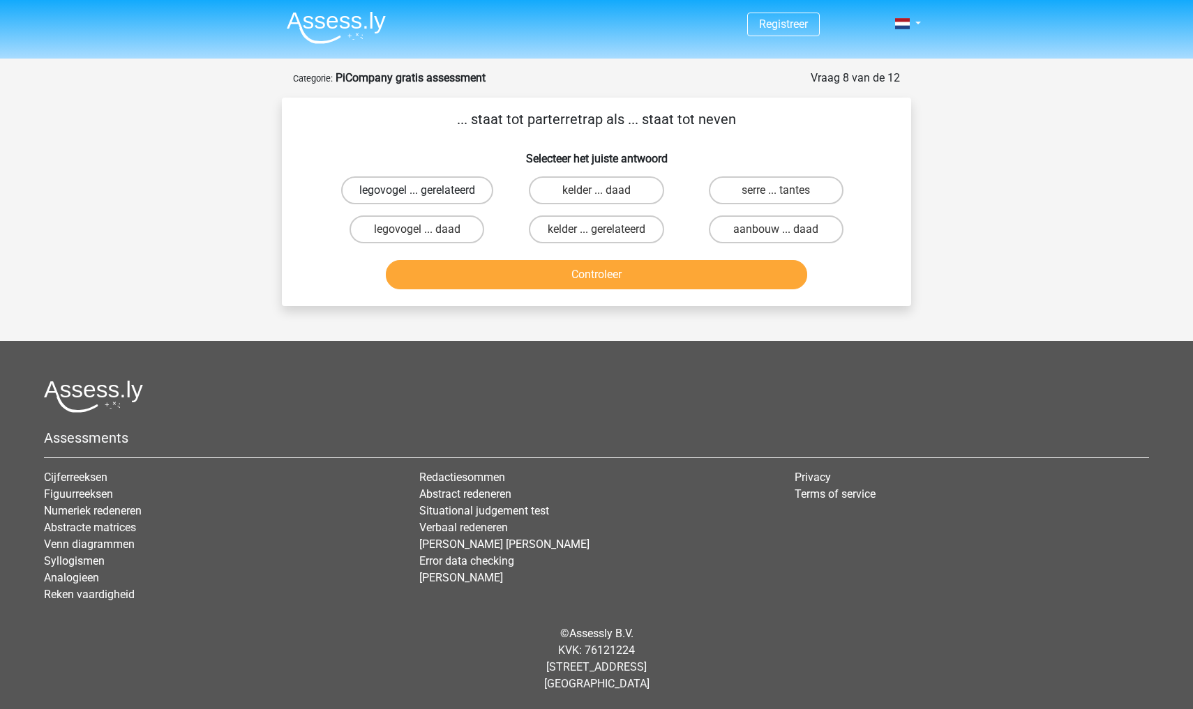
click at [455, 191] on label "legovogel ... gerelateerd" at bounding box center [417, 190] width 152 height 28
click at [426, 191] on input "legovogel ... gerelateerd" at bounding box center [421, 194] width 9 height 9
radio input "true"
click at [442, 225] on label "legovogel ... daad" at bounding box center [416, 230] width 135 height 28
click at [426, 229] on input "legovogel ... daad" at bounding box center [421, 233] width 9 height 9
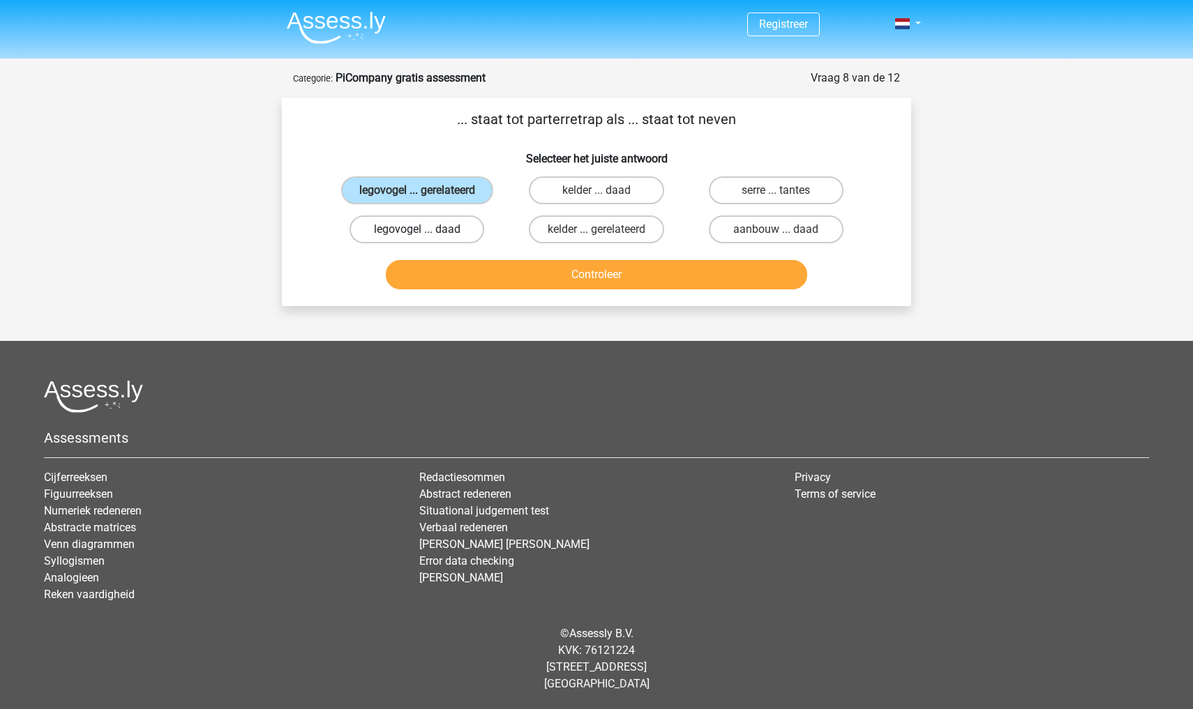
radio input "true"
click at [510, 262] on button "Controleer" at bounding box center [597, 274] width 422 height 29
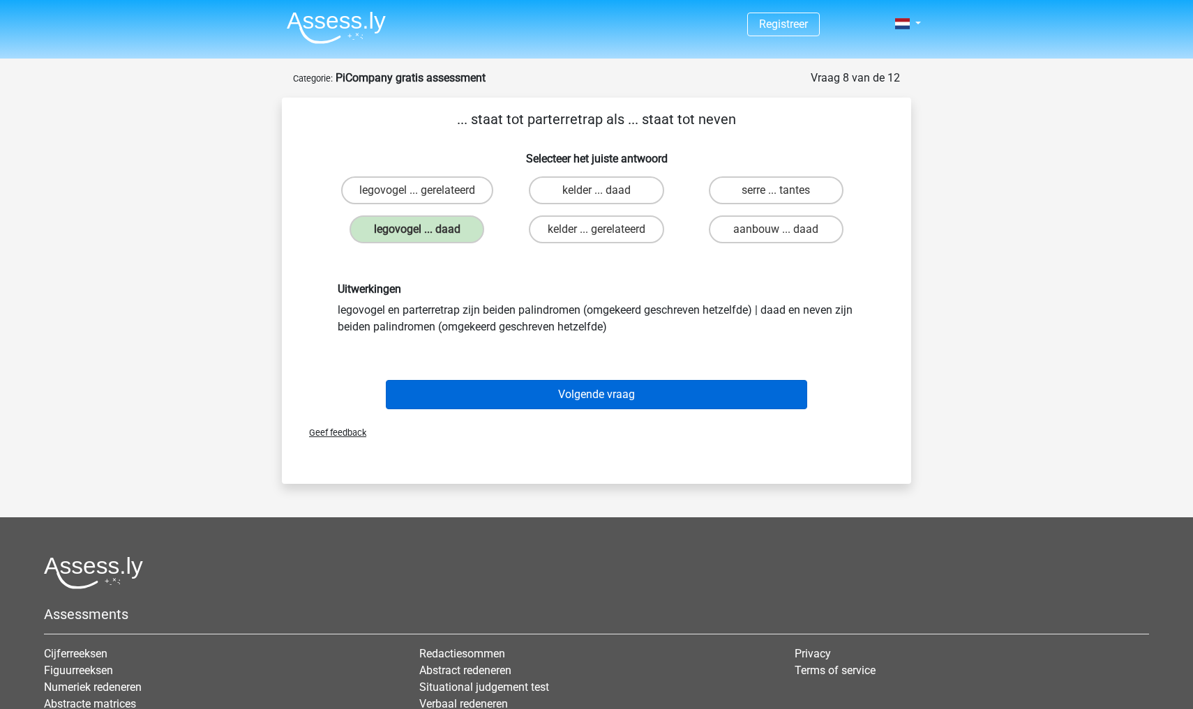
click at [587, 397] on button "Volgende vraag" at bounding box center [597, 394] width 422 height 29
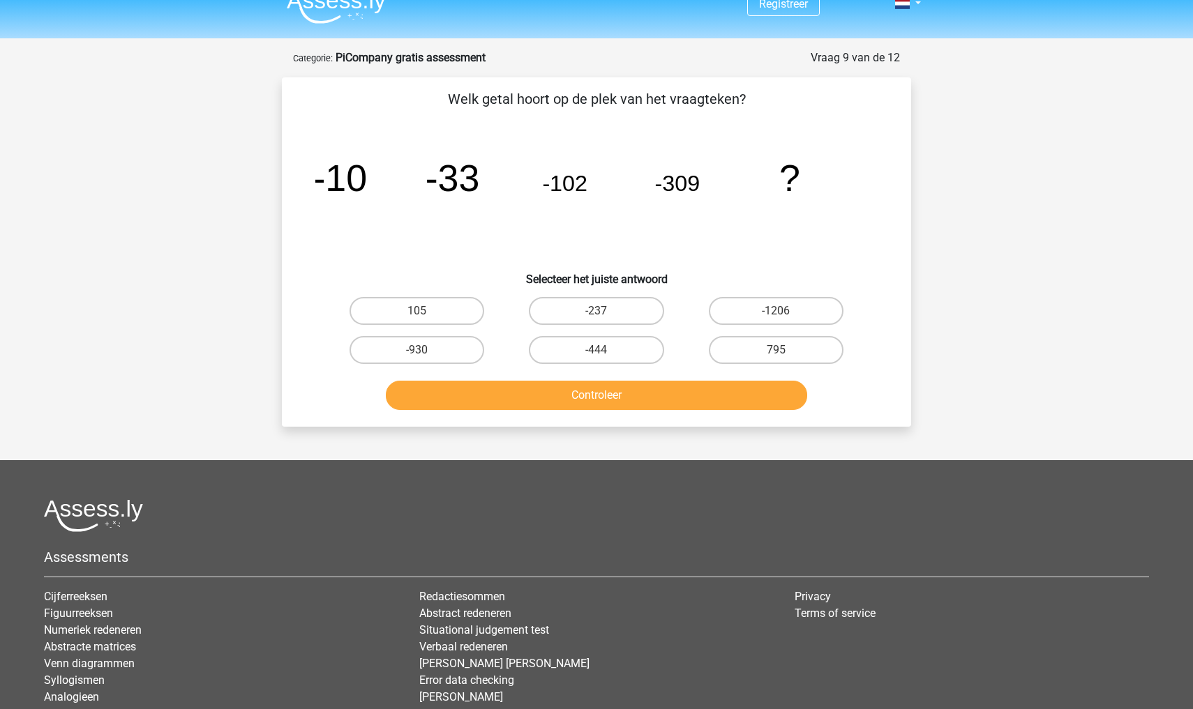
scroll to position [8, 0]
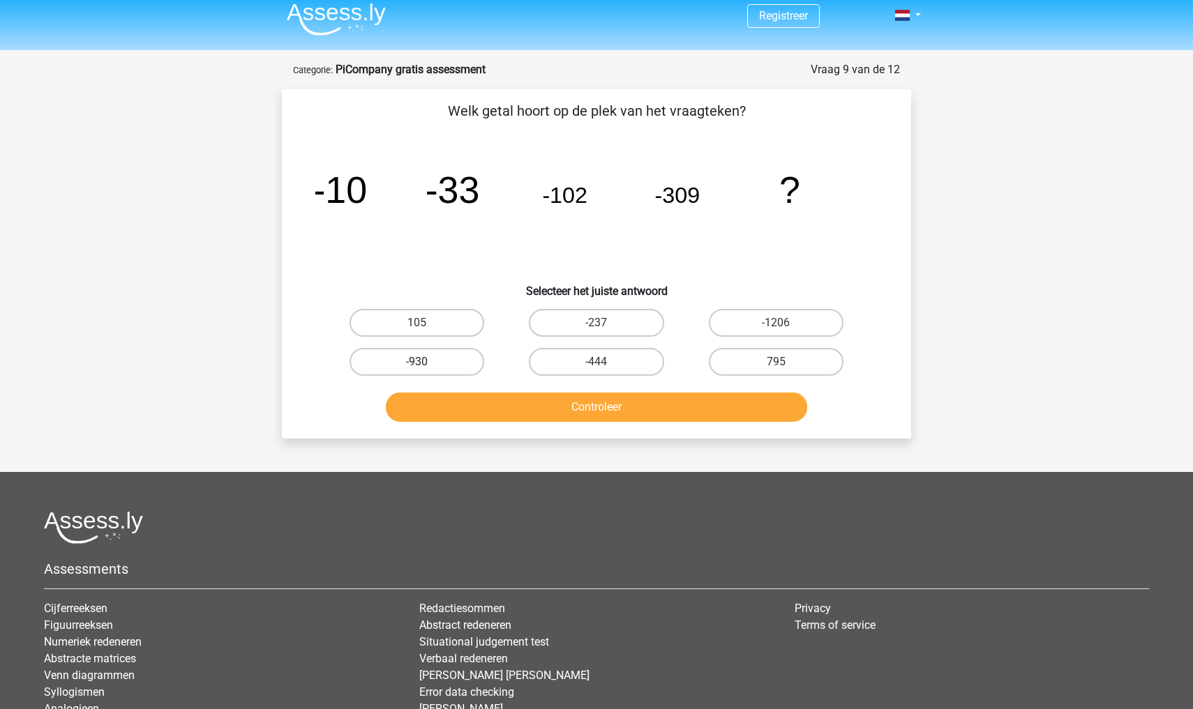
click at [474, 372] on label "-930" at bounding box center [416, 362] width 135 height 28
click at [426, 371] on input "-930" at bounding box center [421, 366] width 9 height 9
radio input "true"
click at [562, 412] on button "Controleer" at bounding box center [597, 407] width 422 height 29
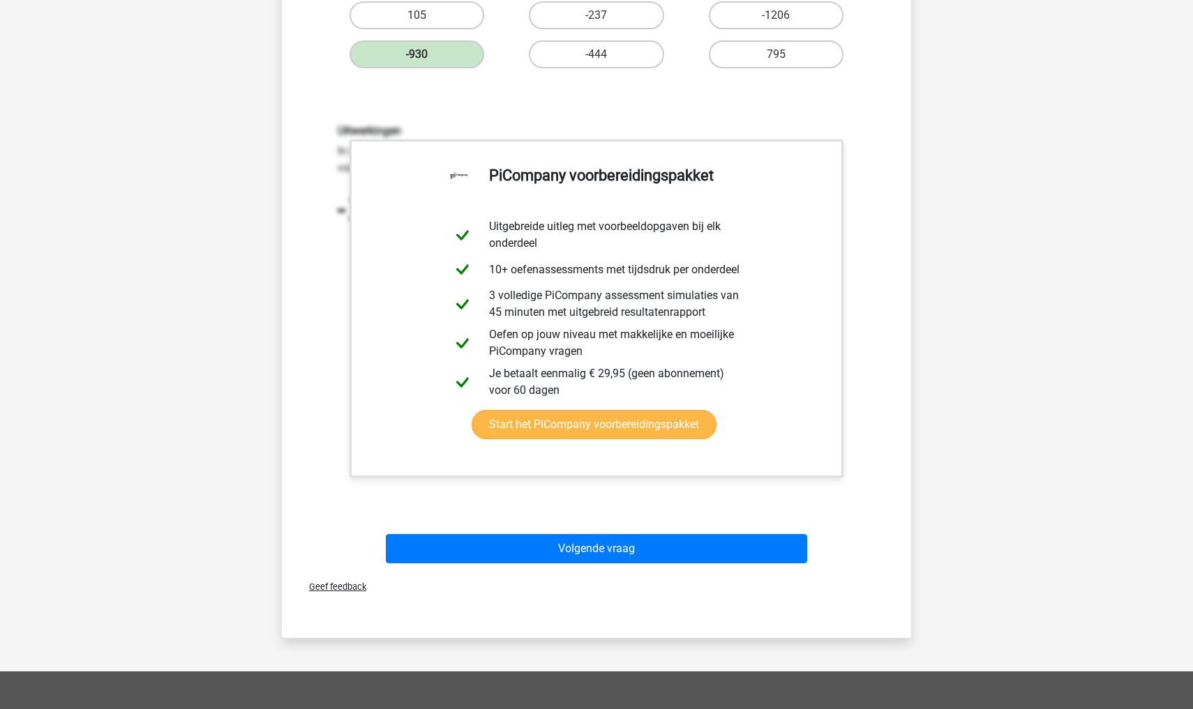
scroll to position [321, 0]
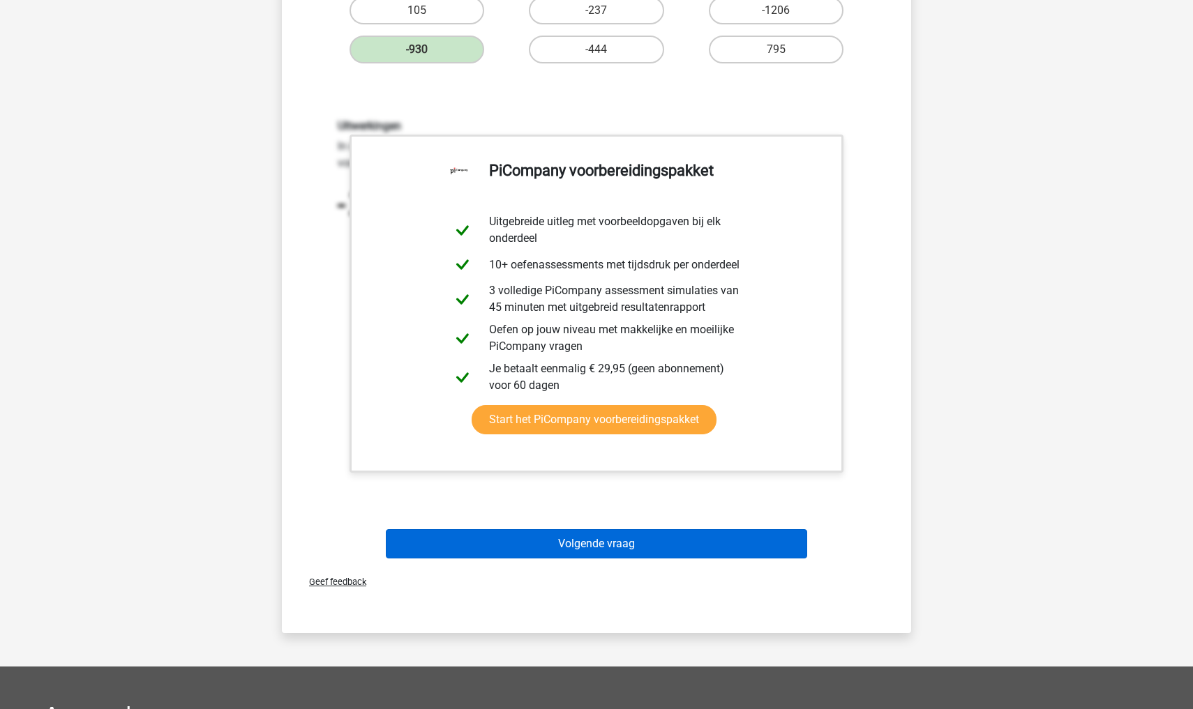
click at [559, 541] on button "Volgende vraag" at bounding box center [597, 543] width 422 height 29
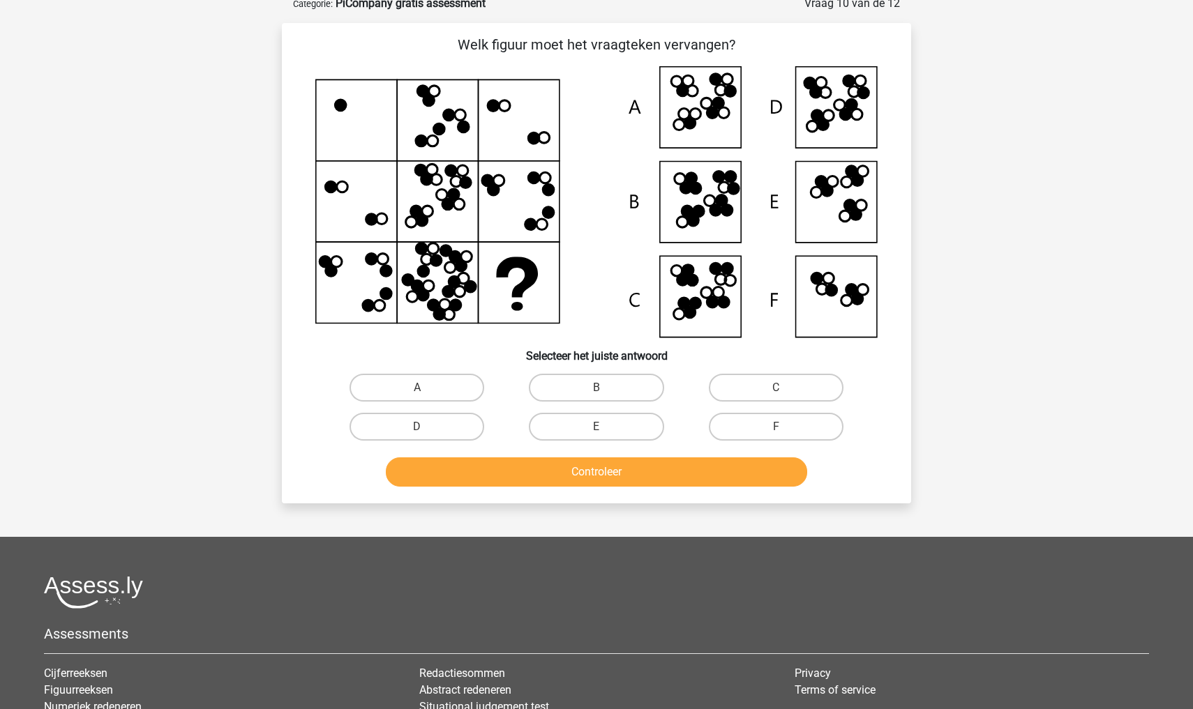
scroll to position [70, 0]
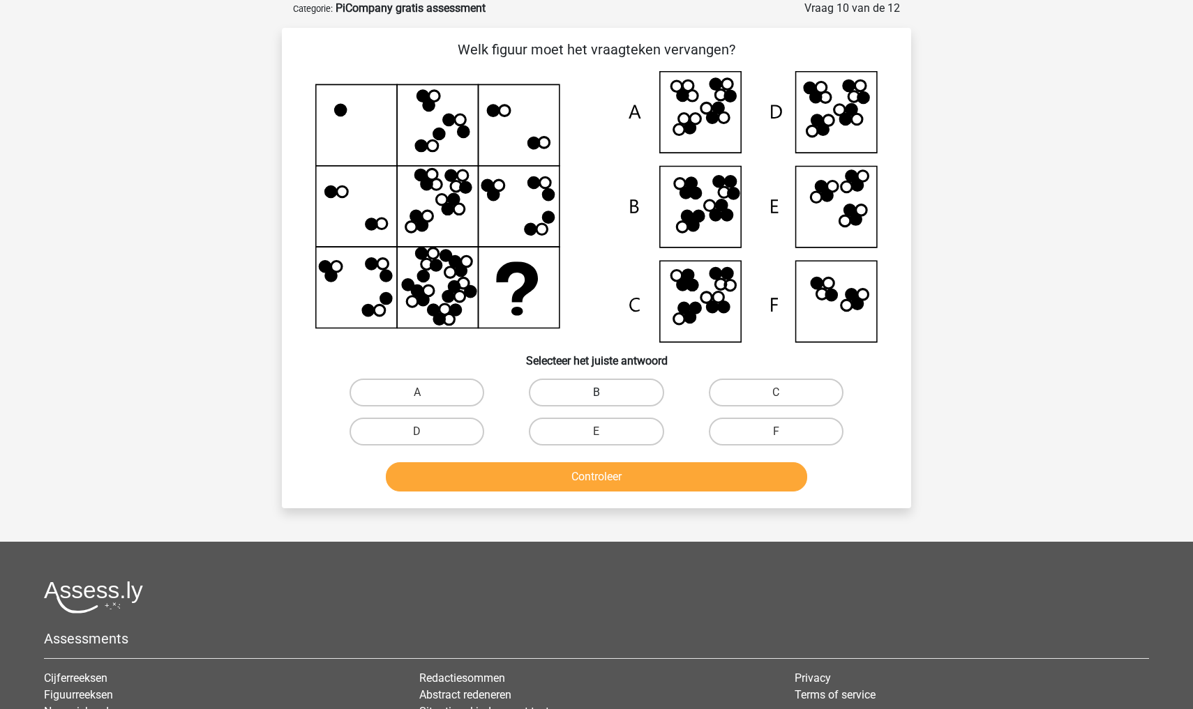
click at [617, 391] on label "B" at bounding box center [596, 393] width 135 height 28
click at [605, 393] on input "B" at bounding box center [600, 397] width 9 height 9
radio input "true"
click at [616, 474] on button "Controleer" at bounding box center [597, 476] width 422 height 29
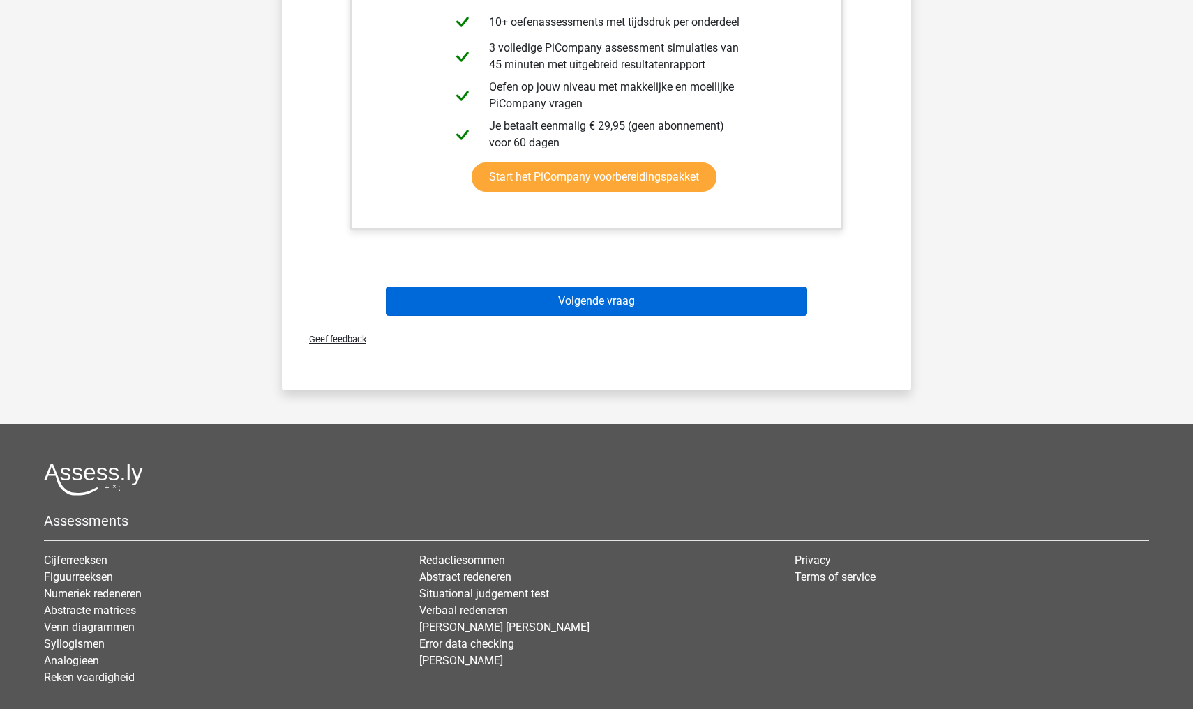
click at [655, 310] on button "Volgende vraag" at bounding box center [597, 301] width 422 height 29
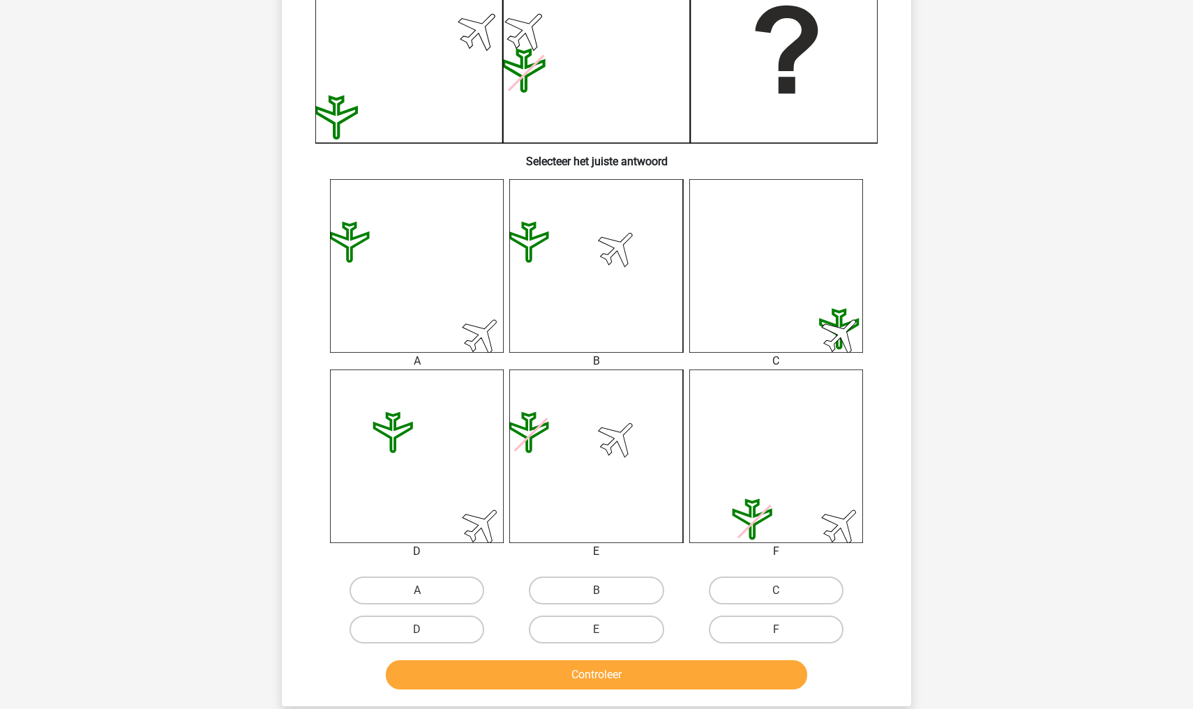
scroll to position [378, 0]
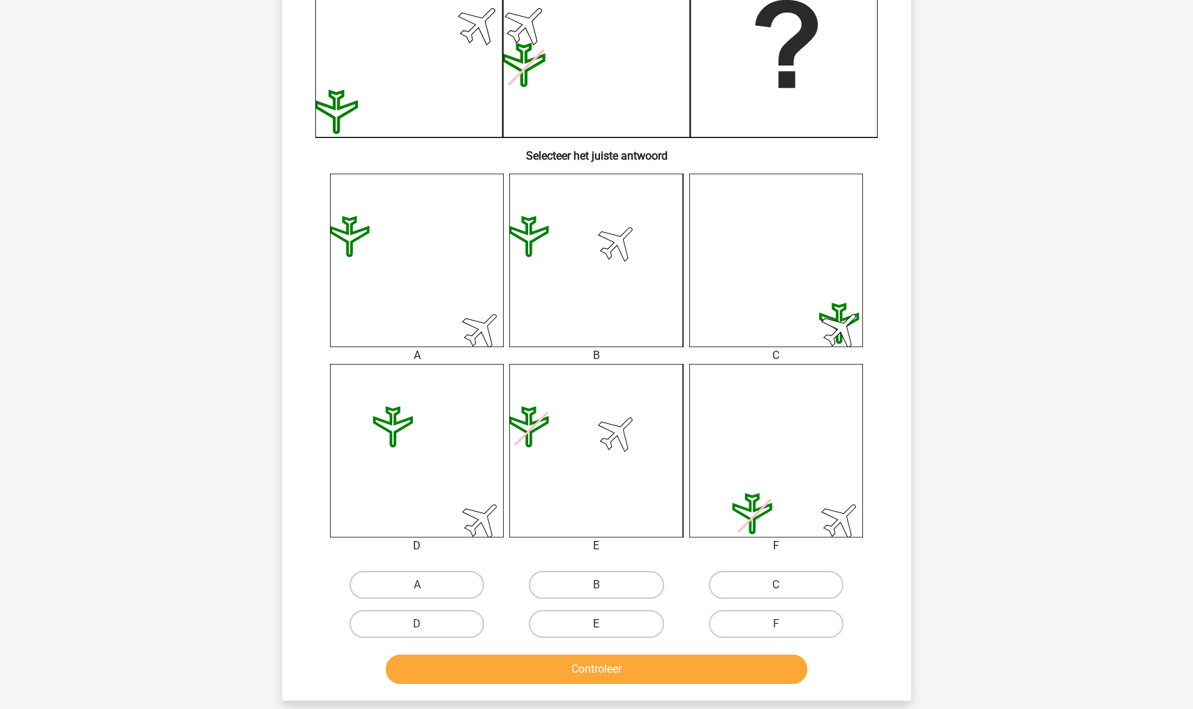
click at [614, 627] on label "E" at bounding box center [596, 624] width 135 height 28
click at [605, 627] on input "E" at bounding box center [600, 628] width 9 height 9
radio input "true"
click at [603, 681] on button "Controleer" at bounding box center [597, 669] width 422 height 29
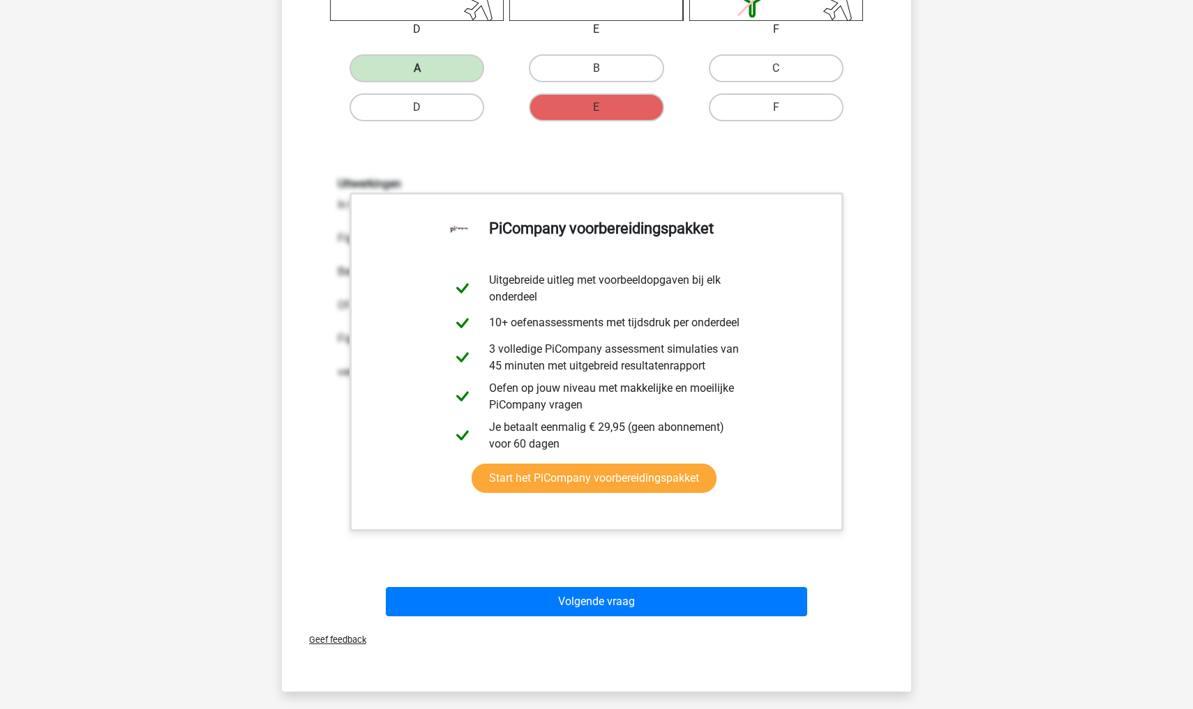
scroll to position [908, 0]
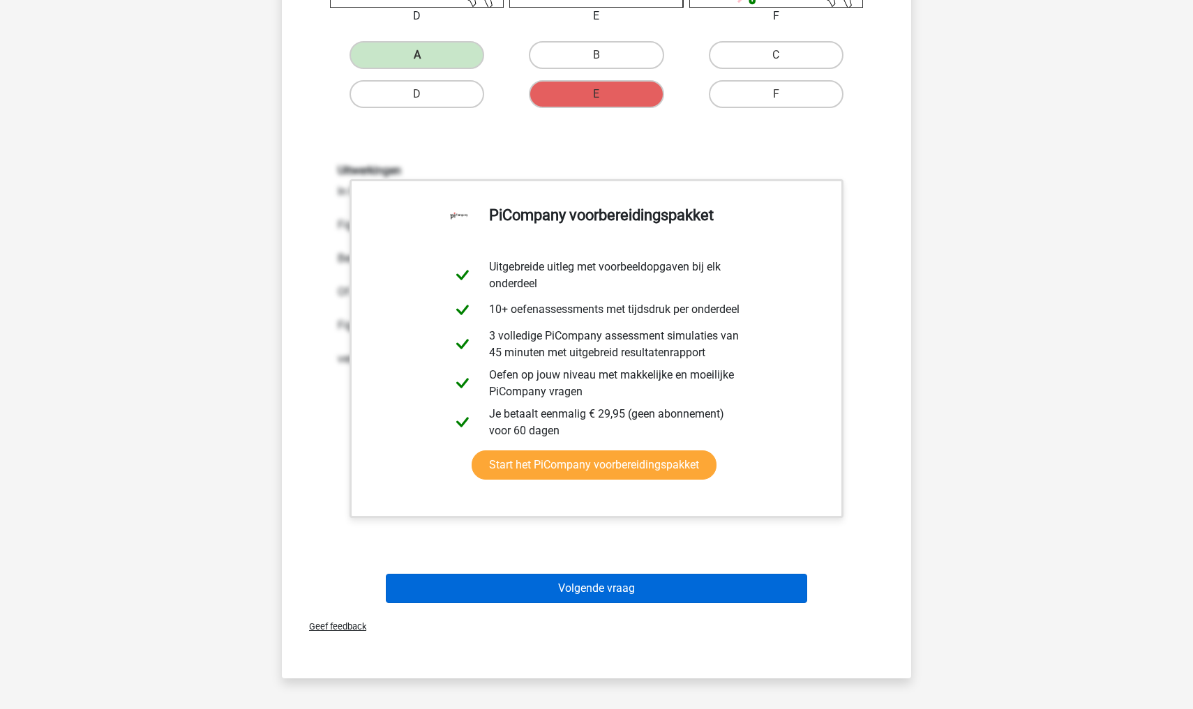
click at [588, 594] on button "Volgende vraag" at bounding box center [597, 588] width 422 height 29
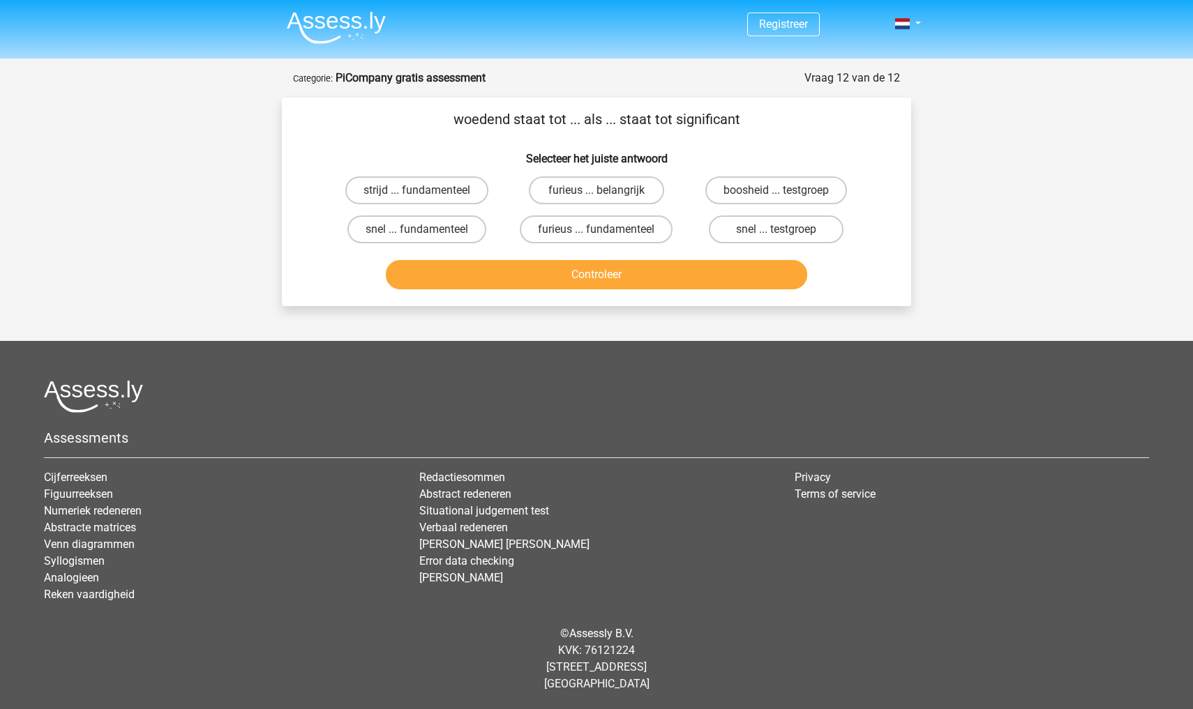
scroll to position [0, 0]
click at [631, 230] on label "furieus ... fundamenteel" at bounding box center [596, 230] width 153 height 28
click at [605, 230] on input "furieus ... fundamenteel" at bounding box center [600, 233] width 9 height 9
radio input "true"
click at [624, 276] on button "Controleer" at bounding box center [597, 274] width 422 height 29
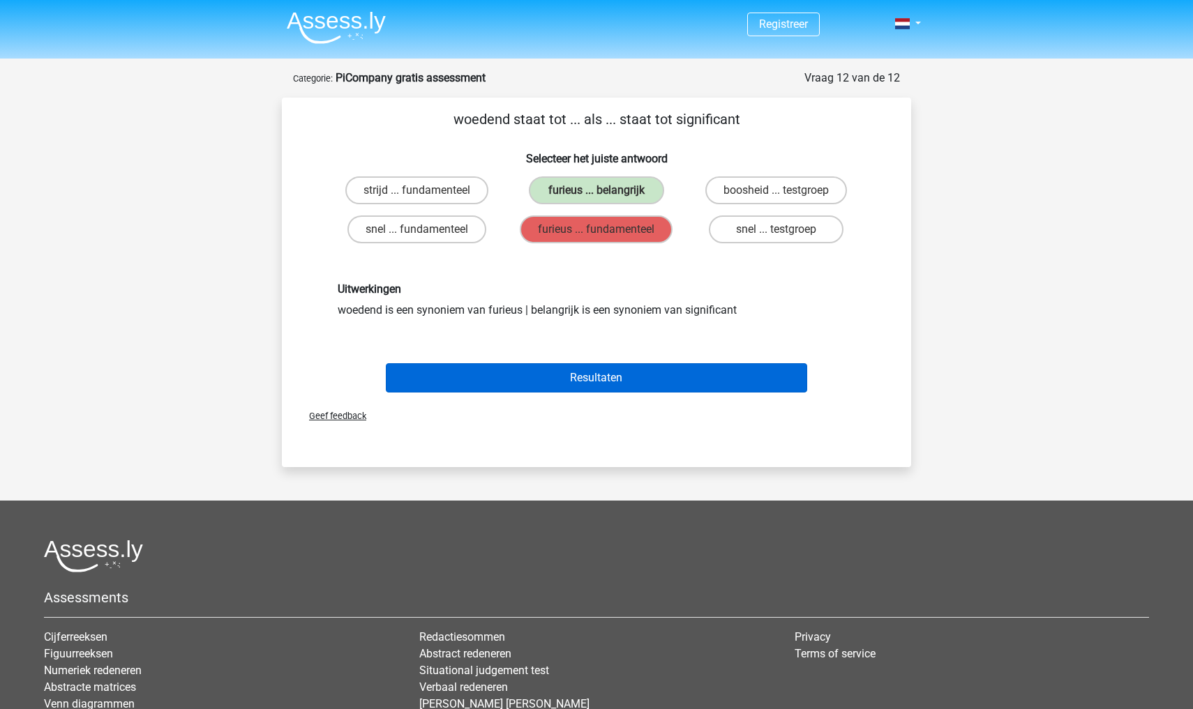
click at [607, 380] on button "Resultaten" at bounding box center [597, 377] width 422 height 29
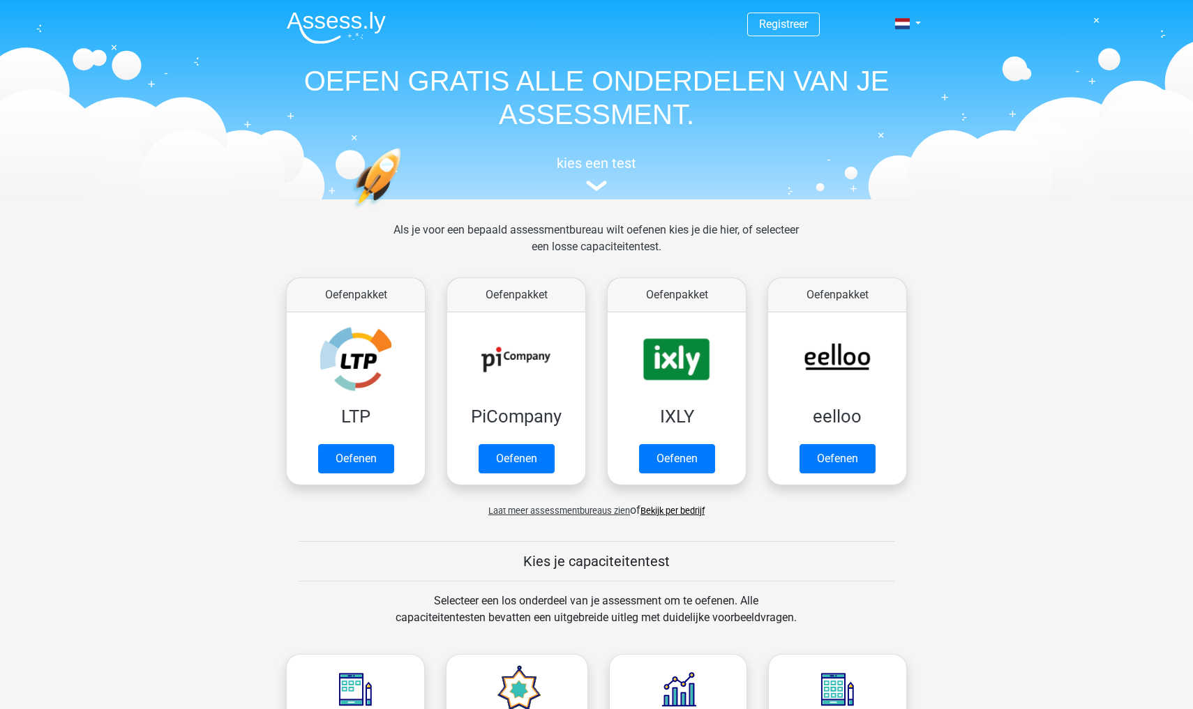
scroll to position [88, 0]
